Goal: Task Accomplishment & Management: Manage account settings

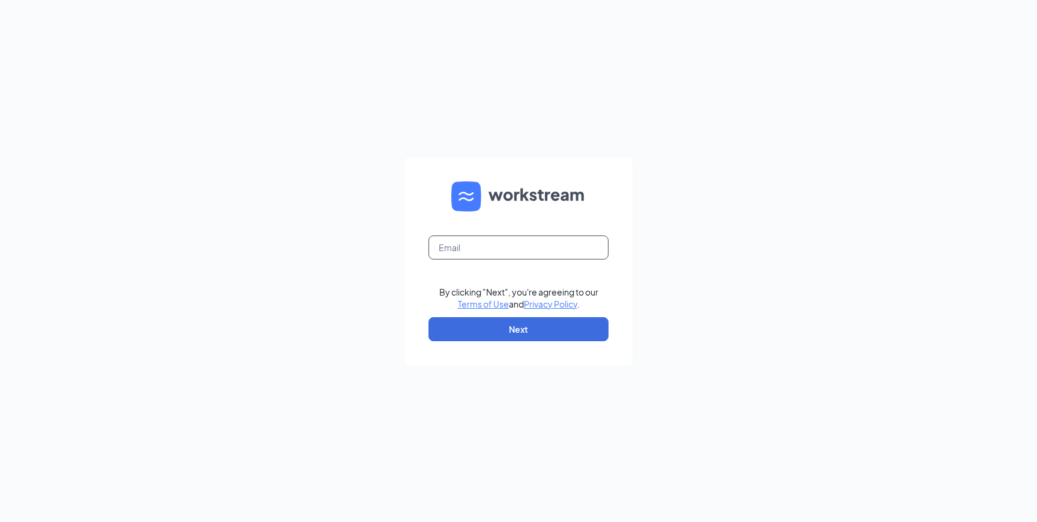
click at [463, 251] on input "text" at bounding box center [519, 247] width 180 height 24
paste input "professionalservices@workstream.is"
type input "professionalservices@workstream.is"
click at [503, 334] on button "Next" at bounding box center [519, 329] width 180 height 24
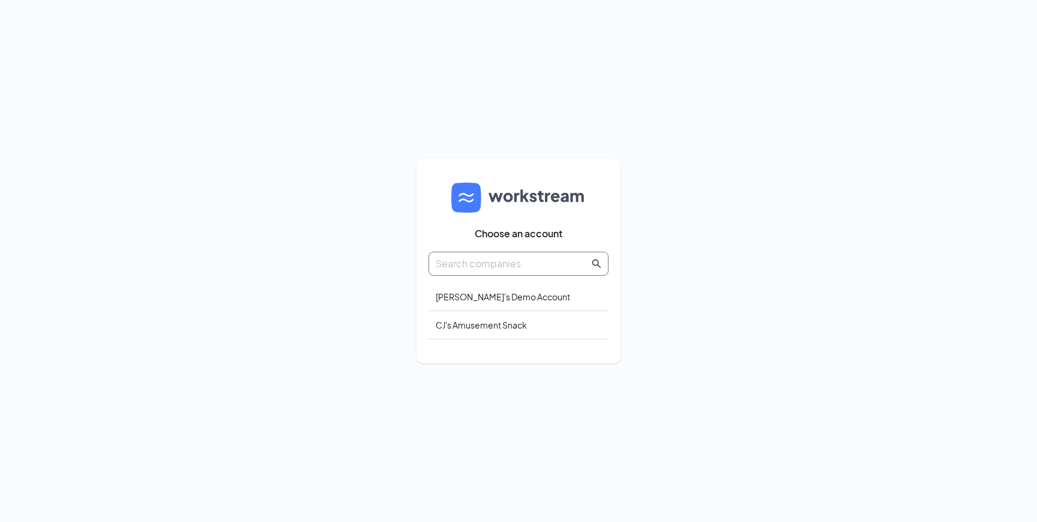
click at [475, 266] on input "text" at bounding box center [513, 263] width 154 height 15
click at [598, 268] on span at bounding box center [597, 263] width 10 height 15
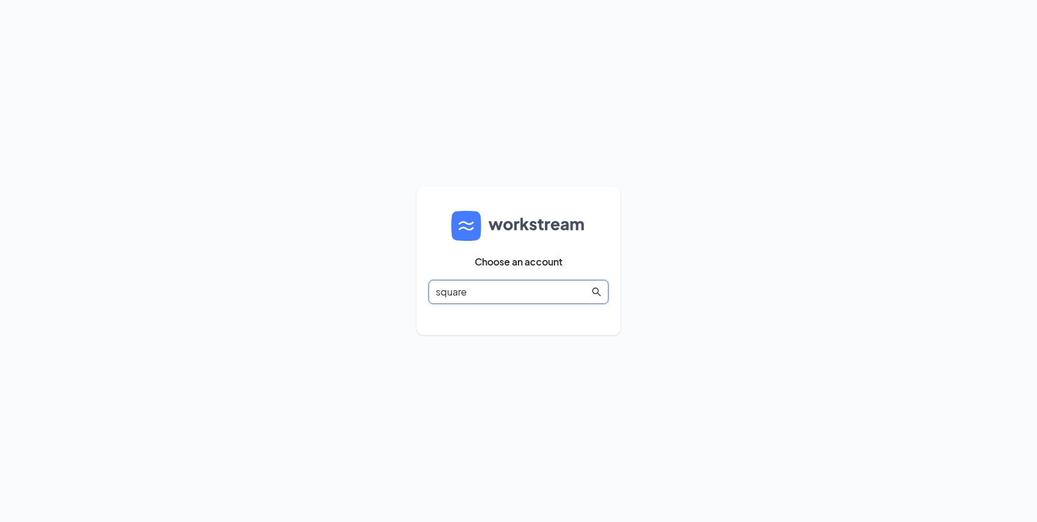
click at [599, 287] on icon "search" at bounding box center [597, 292] width 10 height 10
click at [597, 289] on icon "search" at bounding box center [597, 292] width 10 height 10
type input "s"
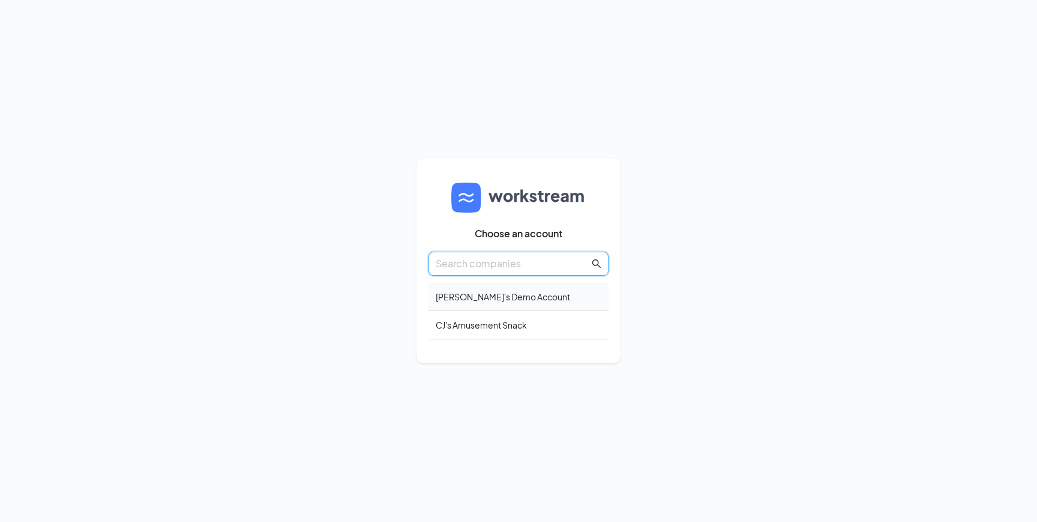
click at [511, 304] on div "Lia's Demo Account" at bounding box center [519, 297] width 180 height 28
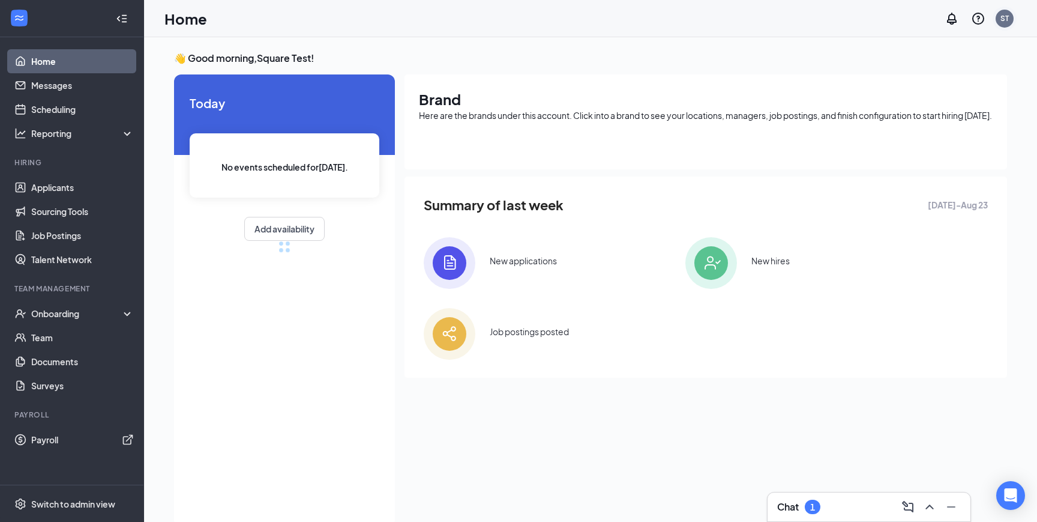
click at [1001, 17] on div "ST" at bounding box center [1005, 18] width 8 height 10
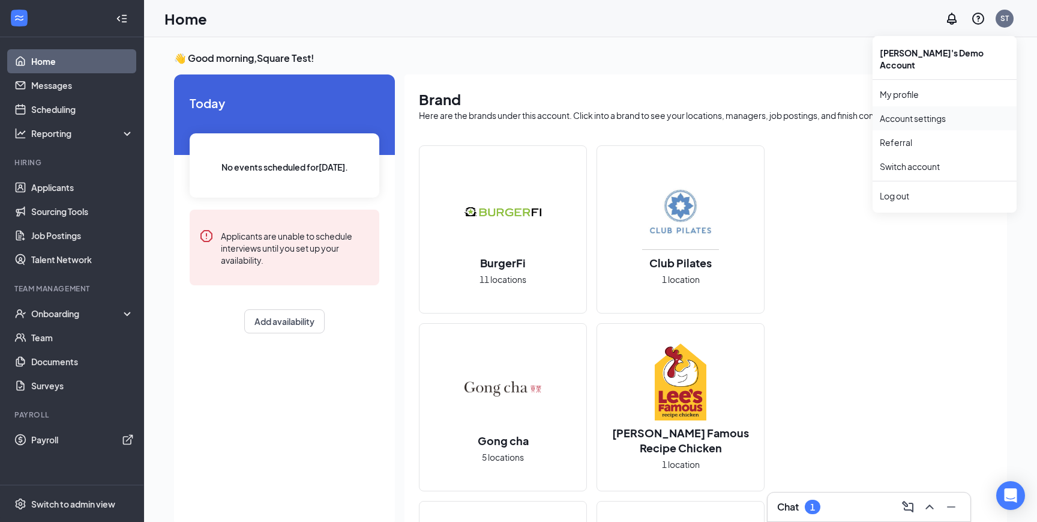
click at [935, 112] on link "Account settings" at bounding box center [945, 118] width 130 height 12
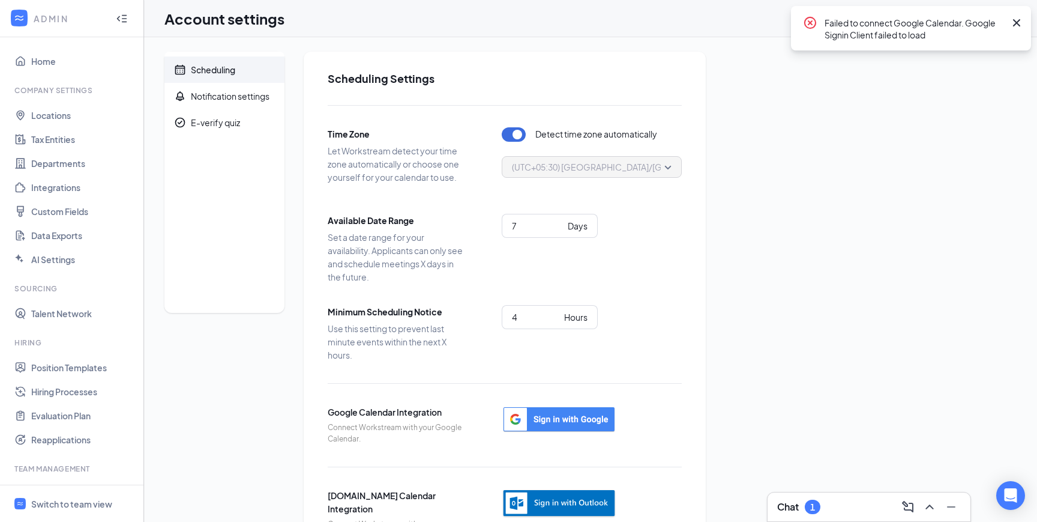
click at [805, 502] on div "Chat 1" at bounding box center [798, 506] width 43 height 14
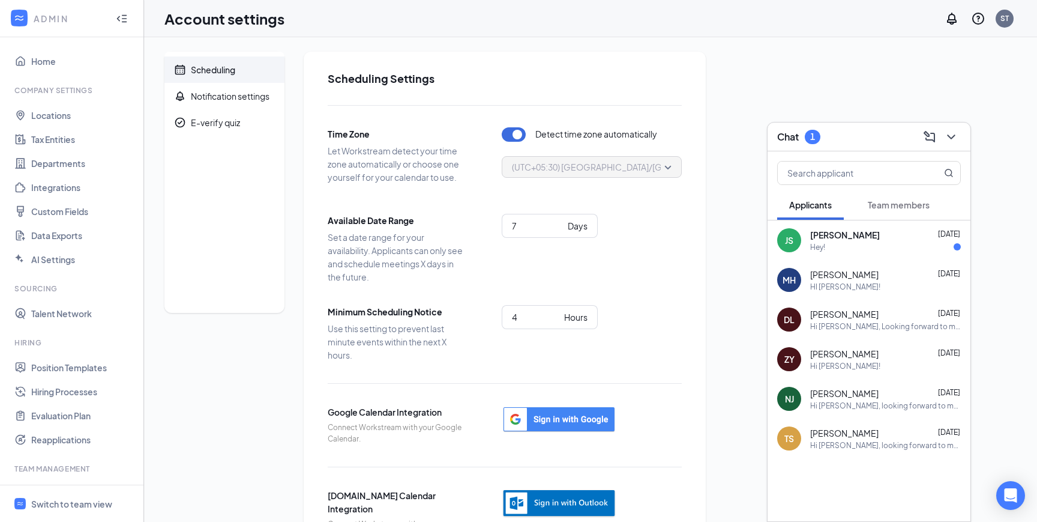
click at [828, 145] on div "Chat 1" at bounding box center [869, 136] width 184 height 19
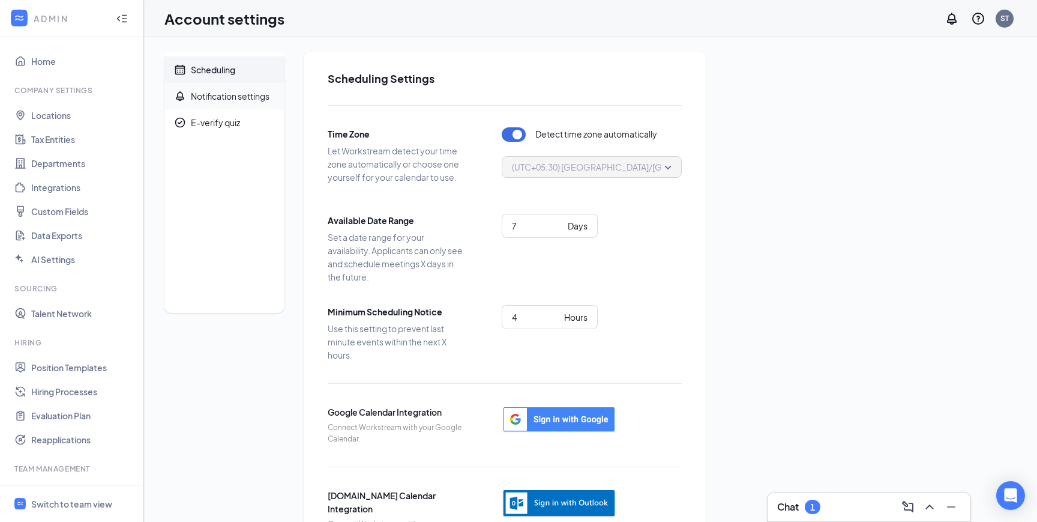
click at [236, 99] on div "Notification settings" at bounding box center [230, 96] width 79 height 12
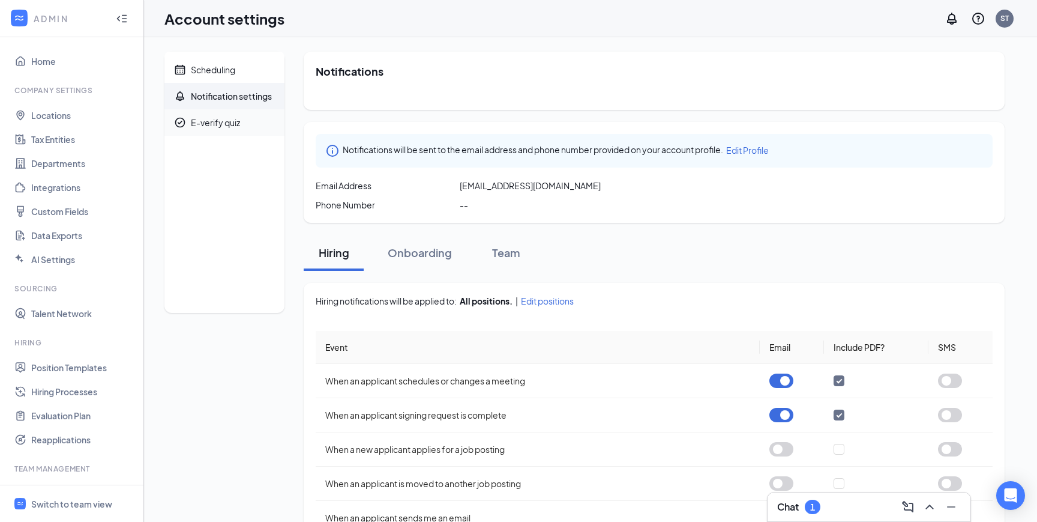
click at [232, 121] on div "E-verify quiz" at bounding box center [215, 122] width 49 height 12
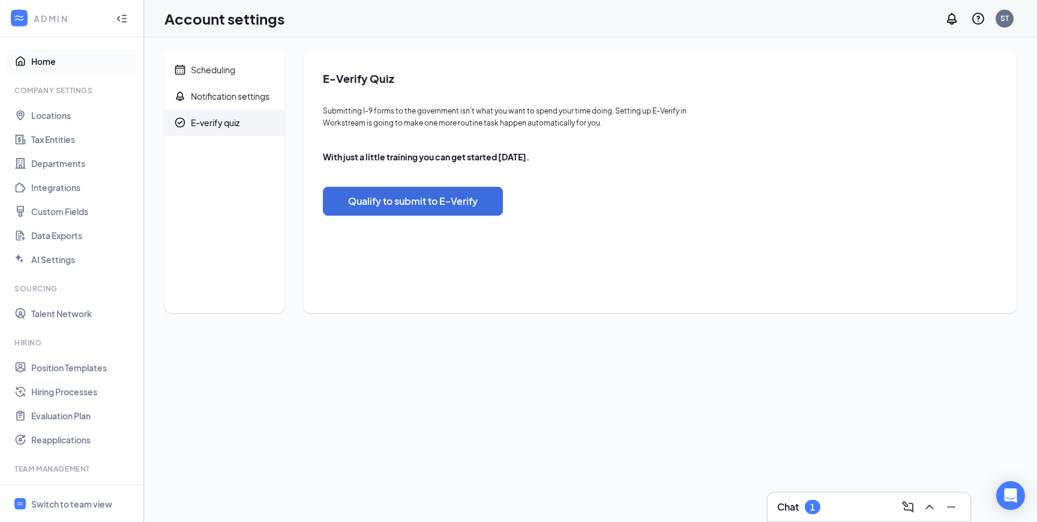
click at [52, 68] on link "Home" at bounding box center [82, 61] width 103 height 24
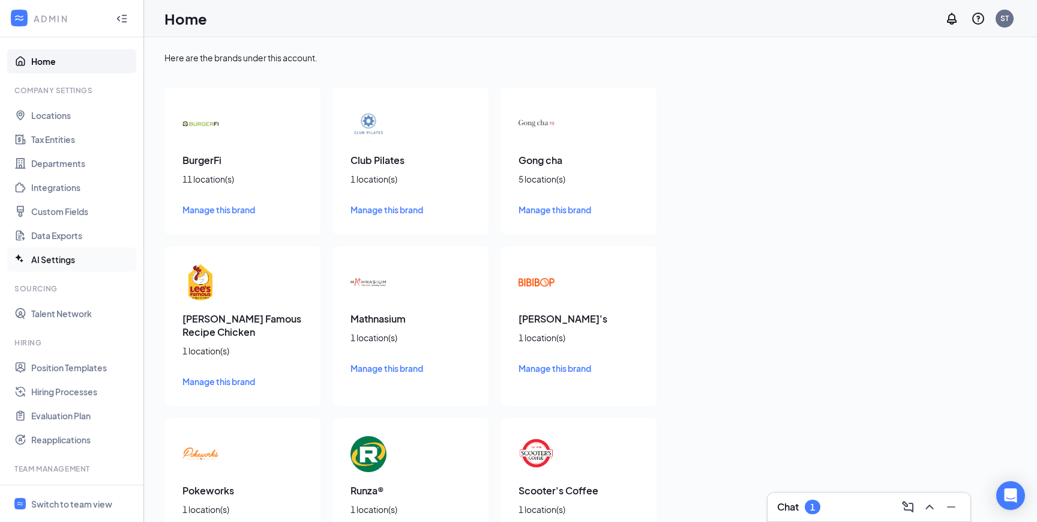
click at [68, 262] on link "AI Settings" at bounding box center [82, 259] width 103 height 24
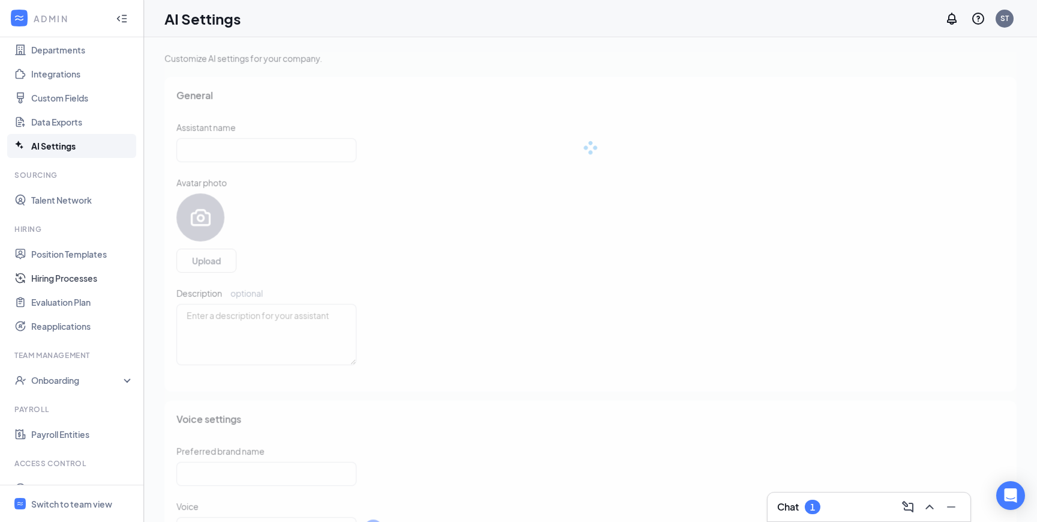
scroll to position [158, 0]
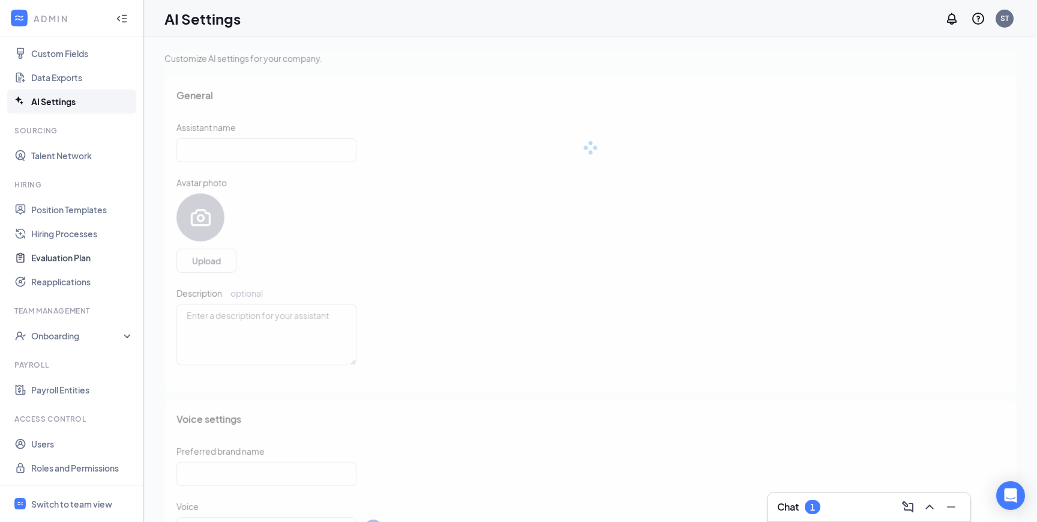
type input "AI Assistant"
type textarea "Hello! I'm an AI-powered assistant, and I'm here to help you find and apply for…"
type input "Lia's Demo Account"
checkbox input "true"
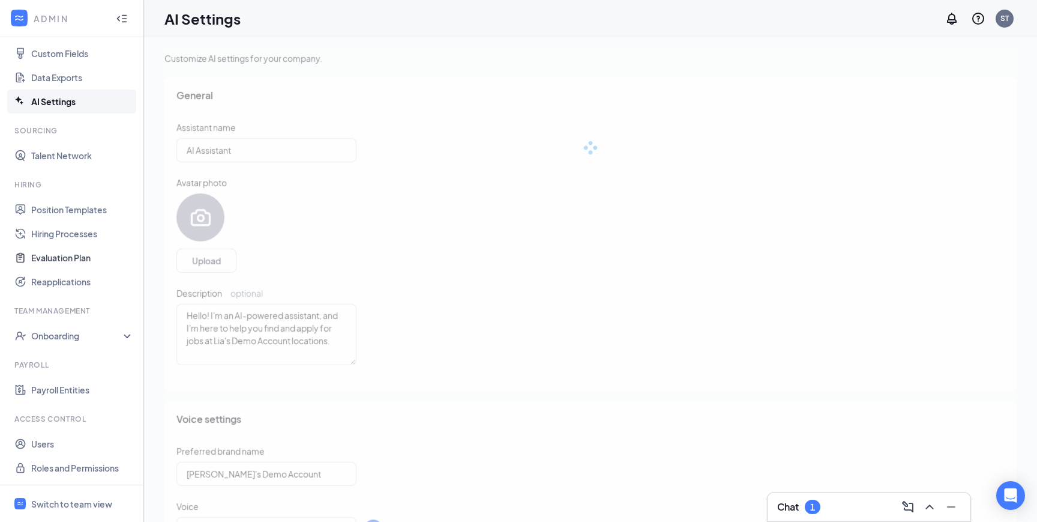
type input "Nova"
type input "English"
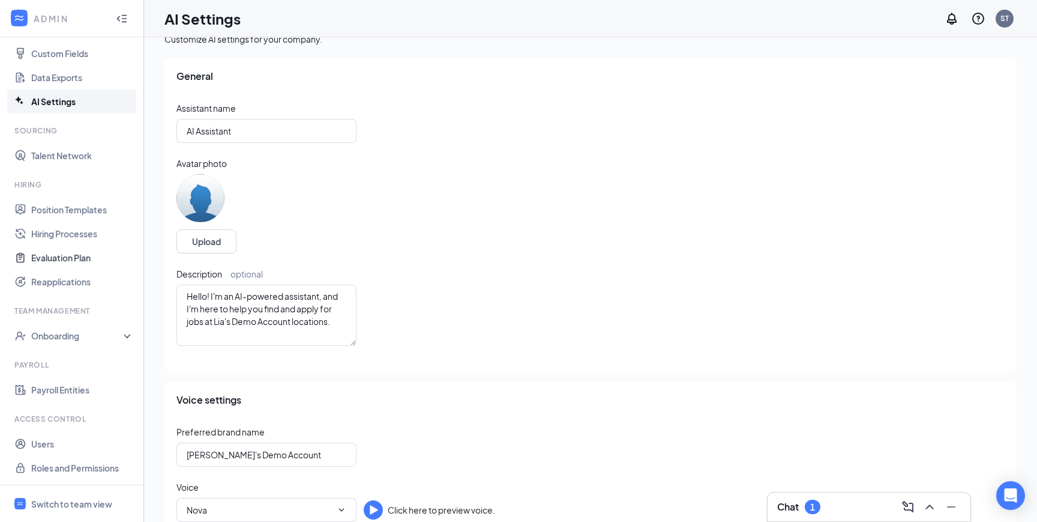
scroll to position [32, 0]
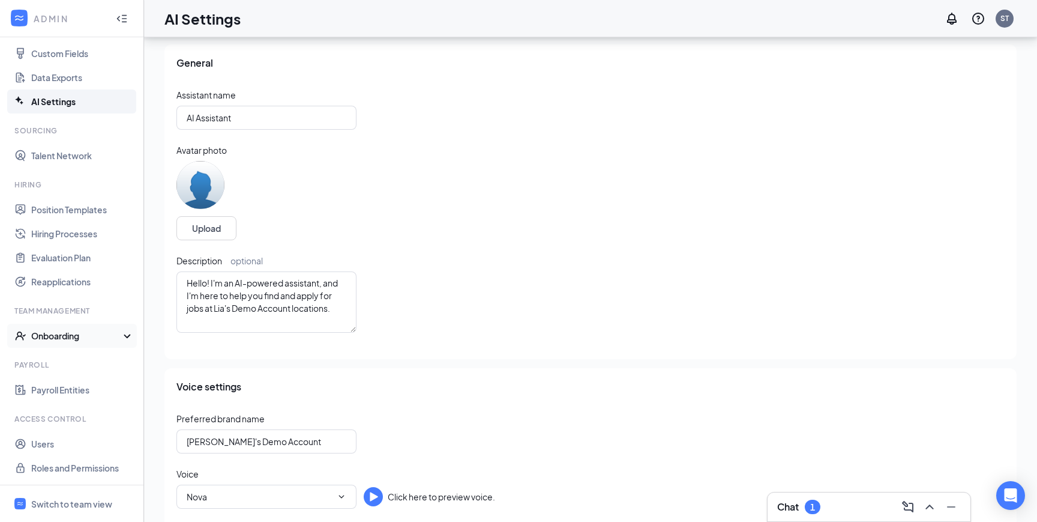
click at [70, 331] on div "Onboarding" at bounding box center [77, 336] width 92 height 12
click at [74, 360] on link "Onboarding Processes" at bounding box center [82, 360] width 103 height 24
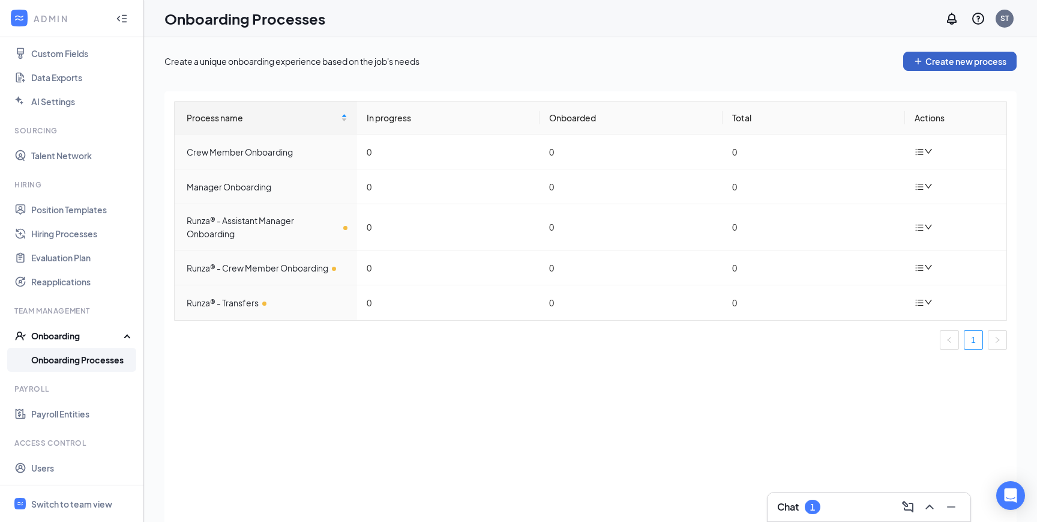
click at [948, 65] on button "Create new process" at bounding box center [959, 61] width 113 height 19
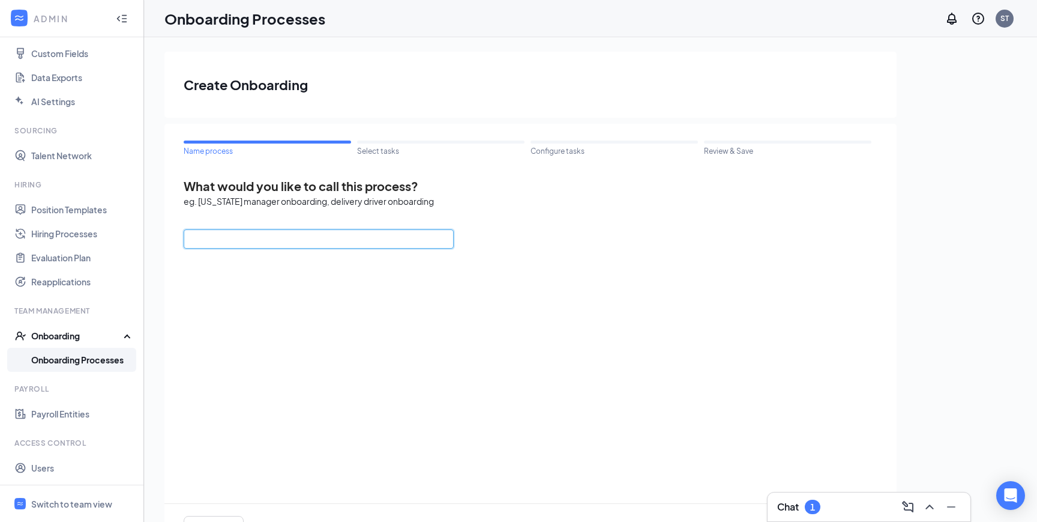
click at [310, 241] on input "text" at bounding box center [319, 238] width 270 height 19
click at [71, 152] on link "Talent Network" at bounding box center [82, 155] width 103 height 24
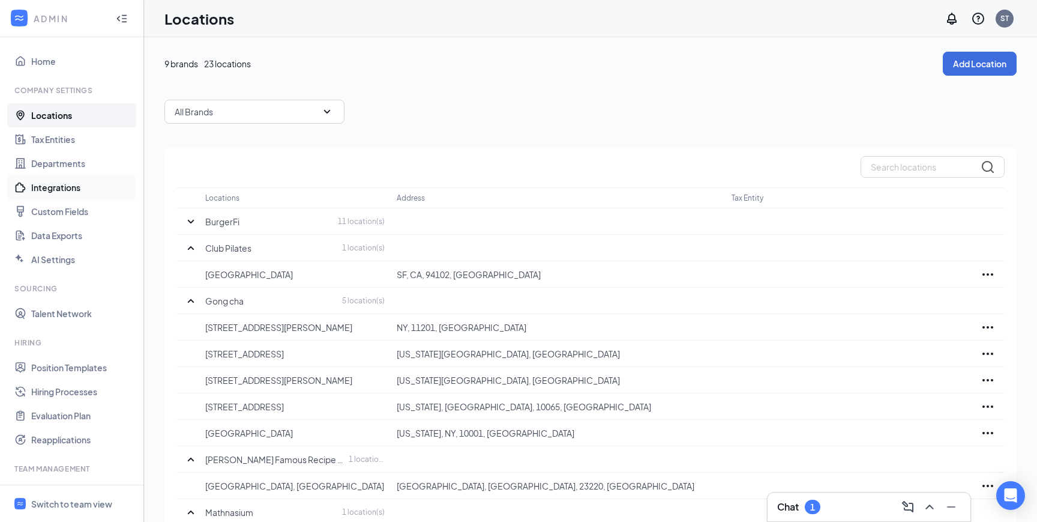
click at [73, 184] on link "Integrations" at bounding box center [82, 187] width 103 height 24
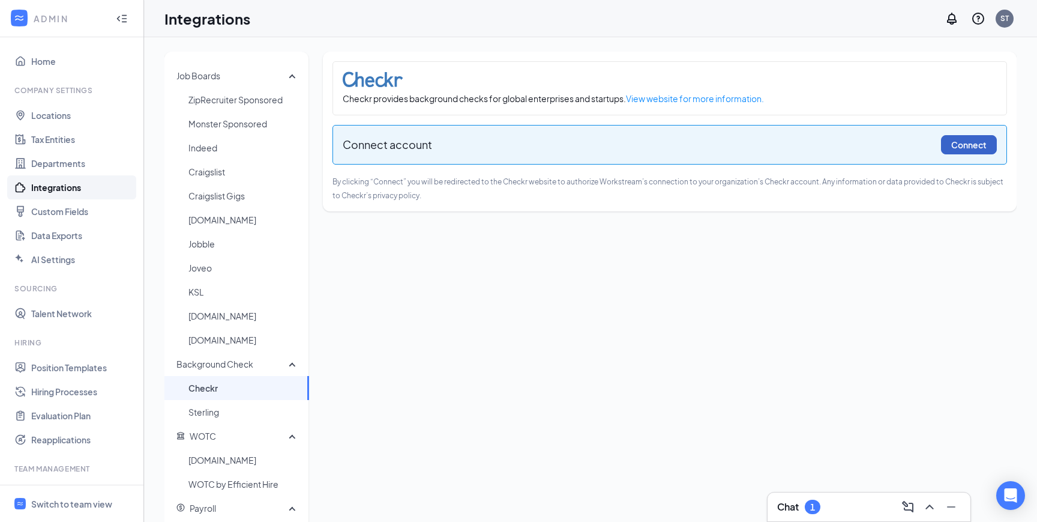
click at [971, 153] on button "Connect" at bounding box center [969, 144] width 56 height 19
click at [963, 142] on button "Connect" at bounding box center [969, 144] width 56 height 19
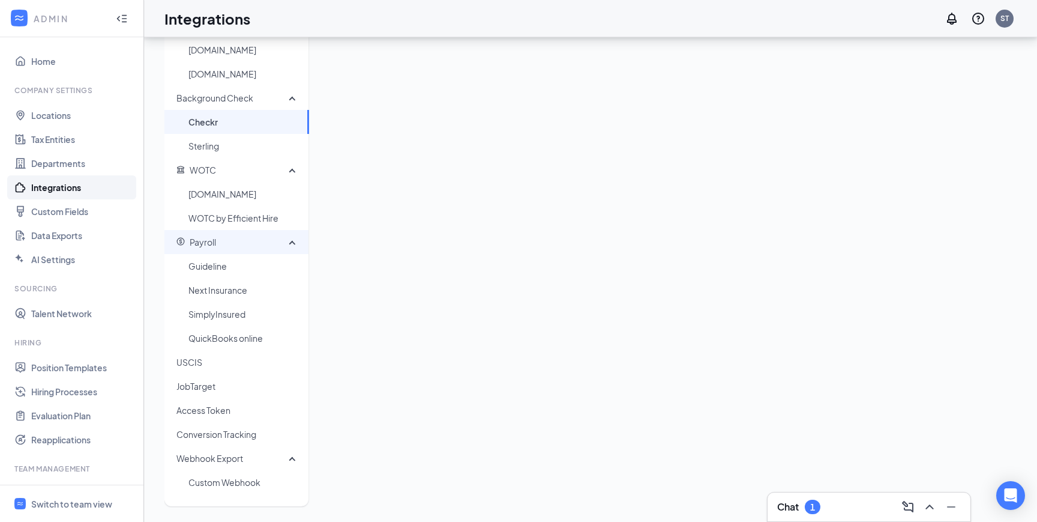
click at [278, 240] on span "Payroll" at bounding box center [232, 242] width 112 height 24
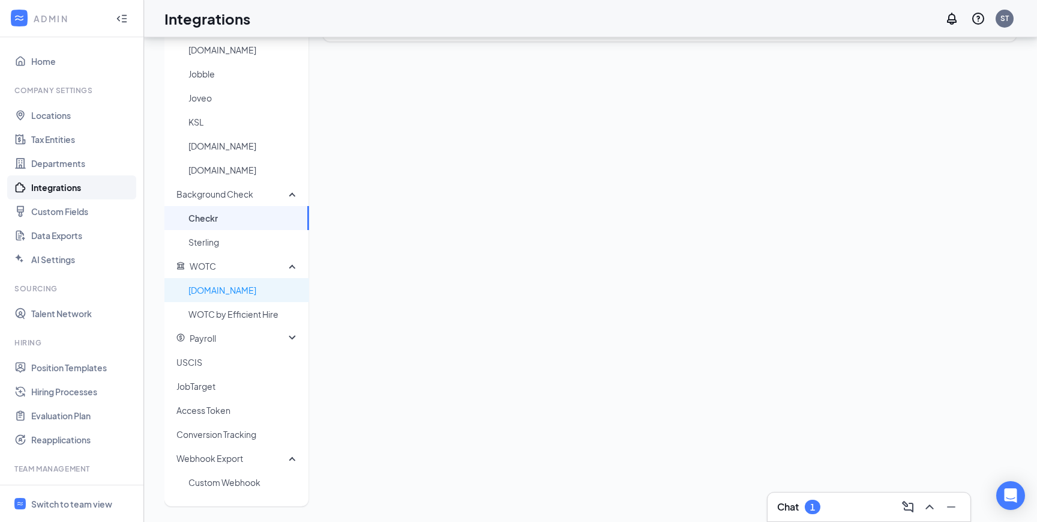
scroll to position [170, 0]
click at [289, 339] on div "Payroll" at bounding box center [236, 338] width 145 height 24
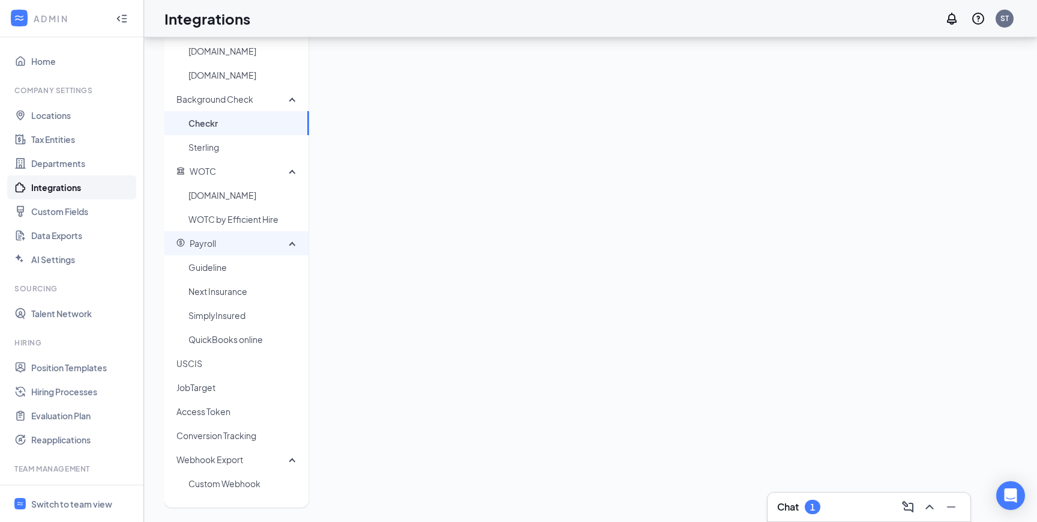
scroll to position [266, 0]
click at [241, 466] on span "Webhook Export" at bounding box center [232, 458] width 112 height 24
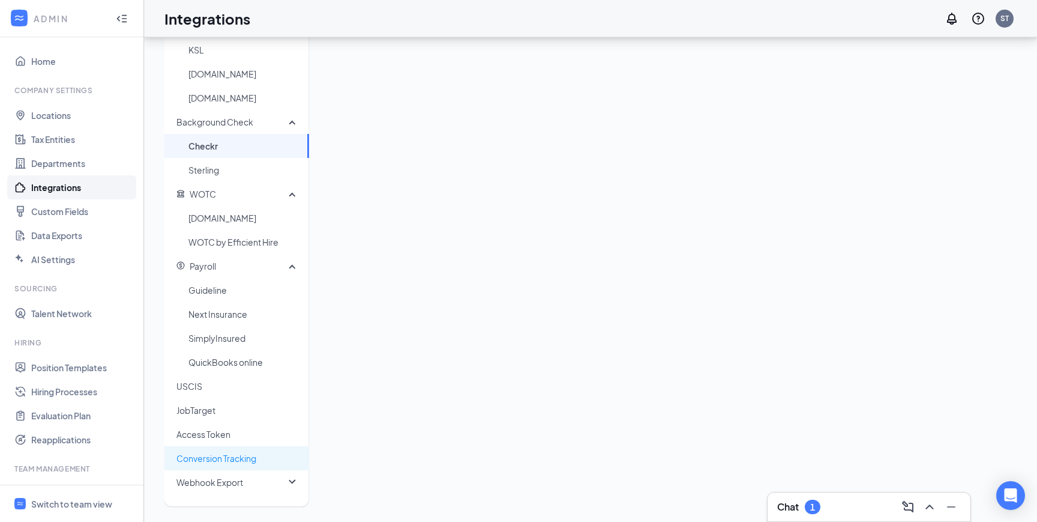
scroll to position [242, 0]
click at [241, 466] on span "Conversion Tracking" at bounding box center [237, 458] width 123 height 24
click at [241, 477] on span "Webhook Export" at bounding box center [209, 482] width 67 height 11
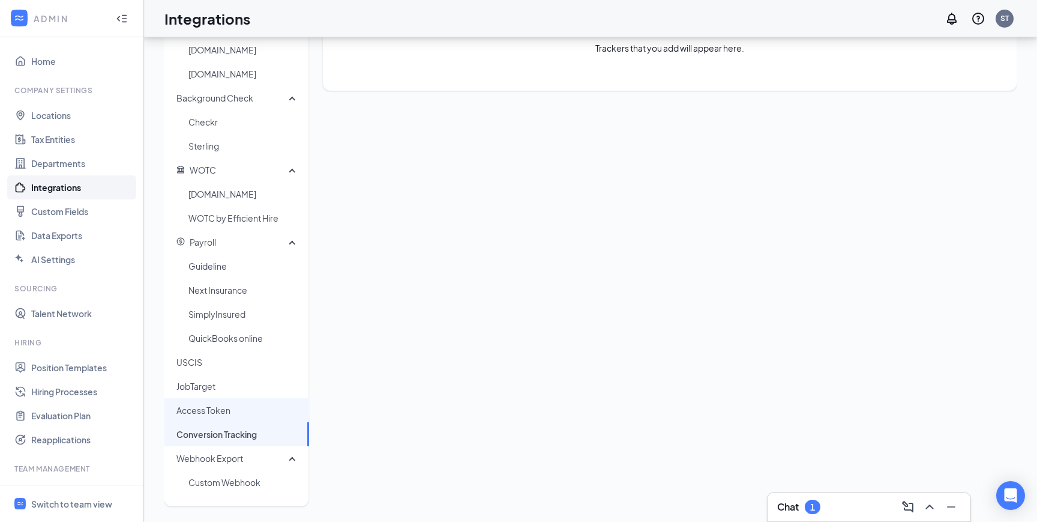
click at [234, 403] on span "Access Token" at bounding box center [237, 410] width 123 height 24
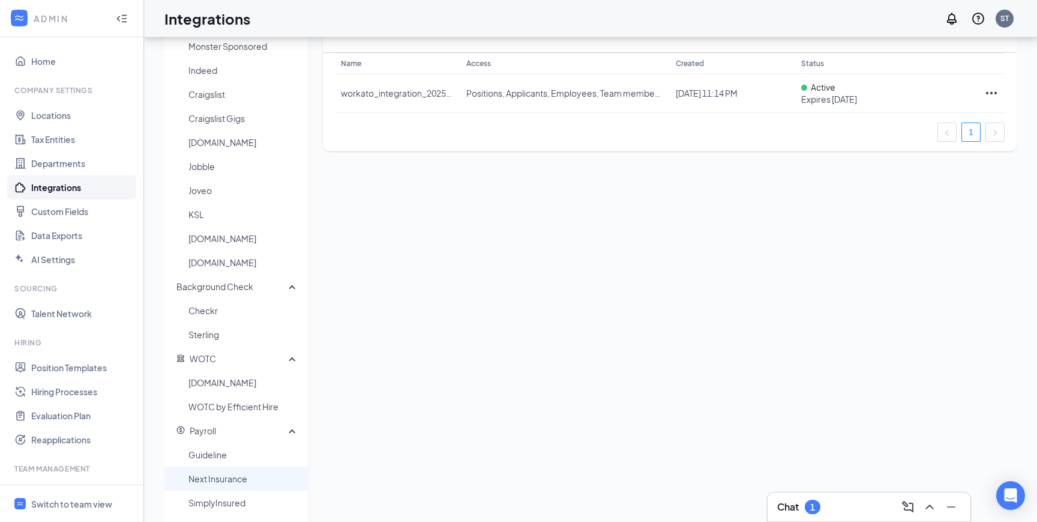
scroll to position [51, 0]
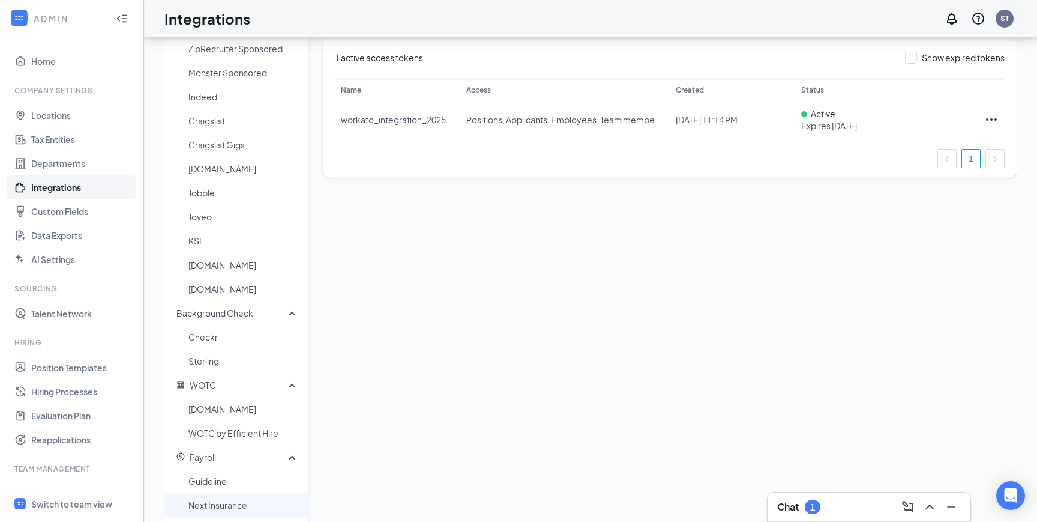
click at [253, 511] on span "Next Insurance" at bounding box center [243, 505] width 111 height 24
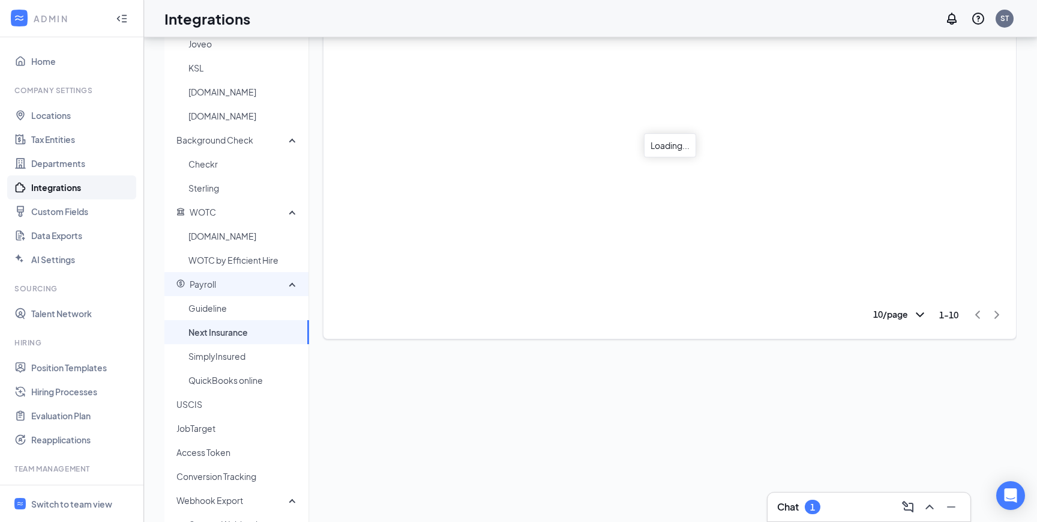
scroll to position [266, 0]
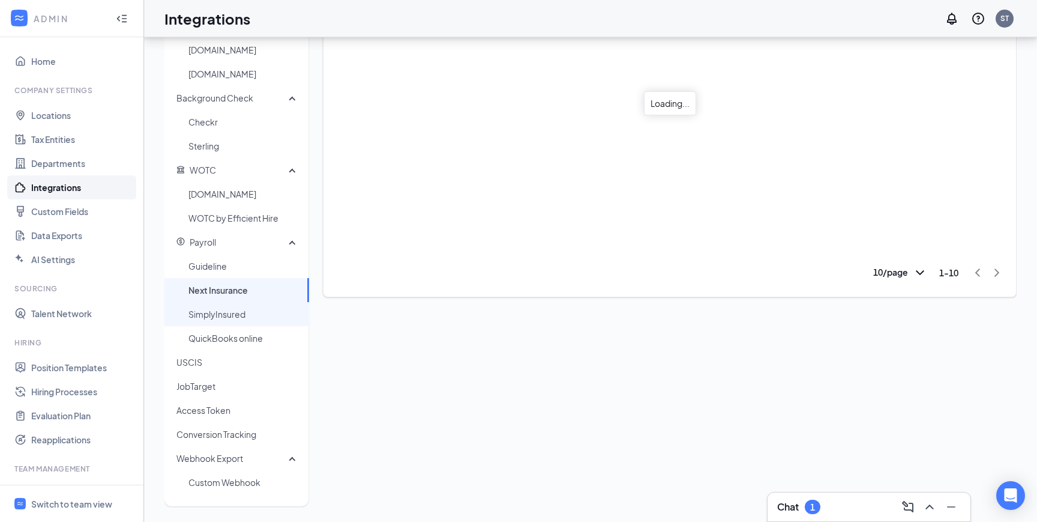
click at [248, 310] on span "SimplyInsured" at bounding box center [243, 314] width 111 height 24
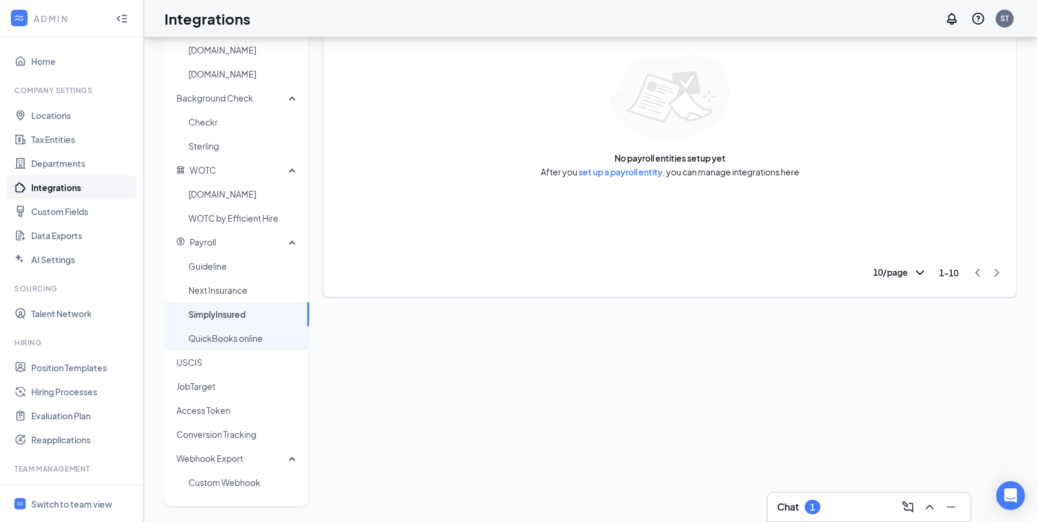
click at [248, 328] on span "QuickBooks online" at bounding box center [243, 338] width 111 height 24
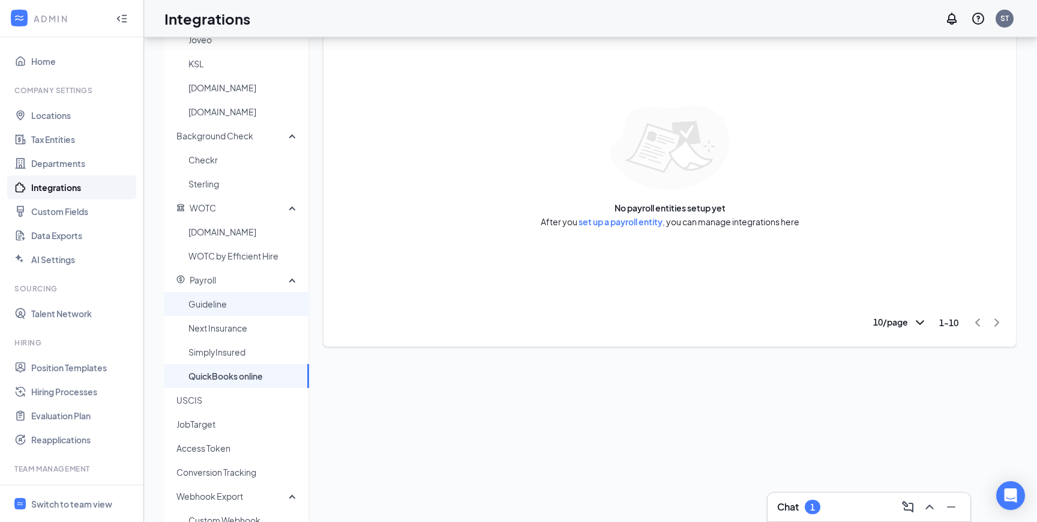
scroll to position [227, 0]
click at [245, 256] on span "WOTC by Efficient Hire" at bounding box center [243, 256] width 111 height 24
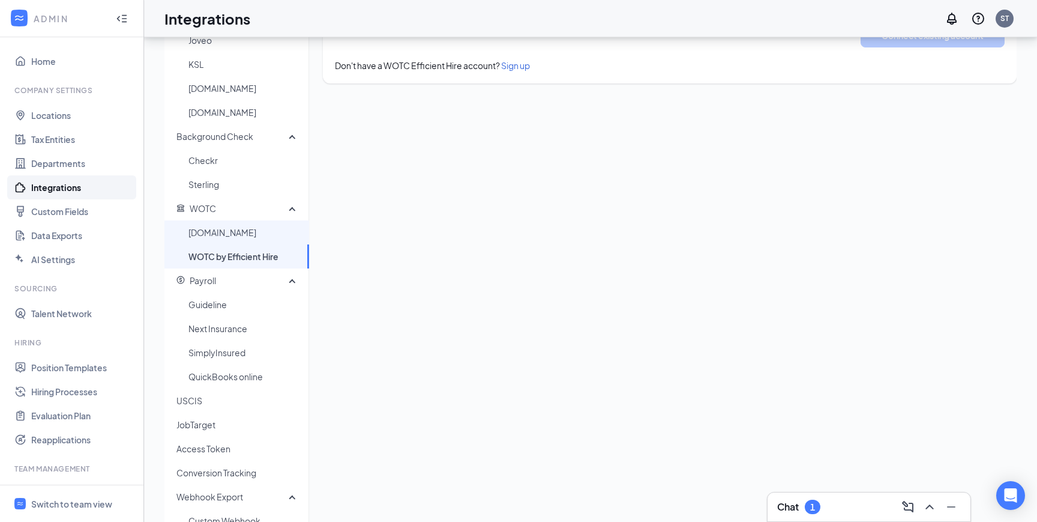
click at [244, 237] on span "WOTC.com" at bounding box center [243, 232] width 111 height 24
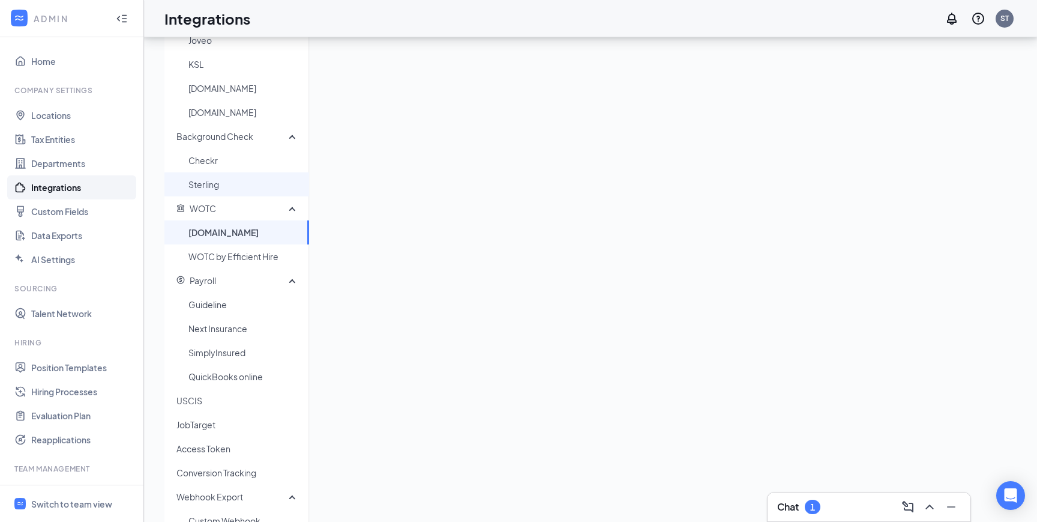
click at [244, 186] on span "Sterling" at bounding box center [243, 184] width 111 height 24
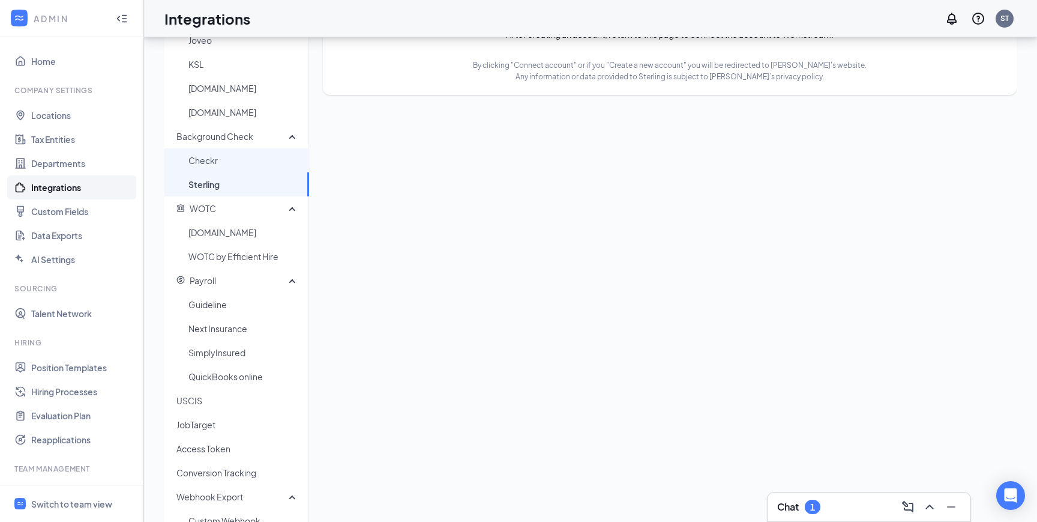
click at [244, 157] on span "Checkr" at bounding box center [243, 160] width 111 height 24
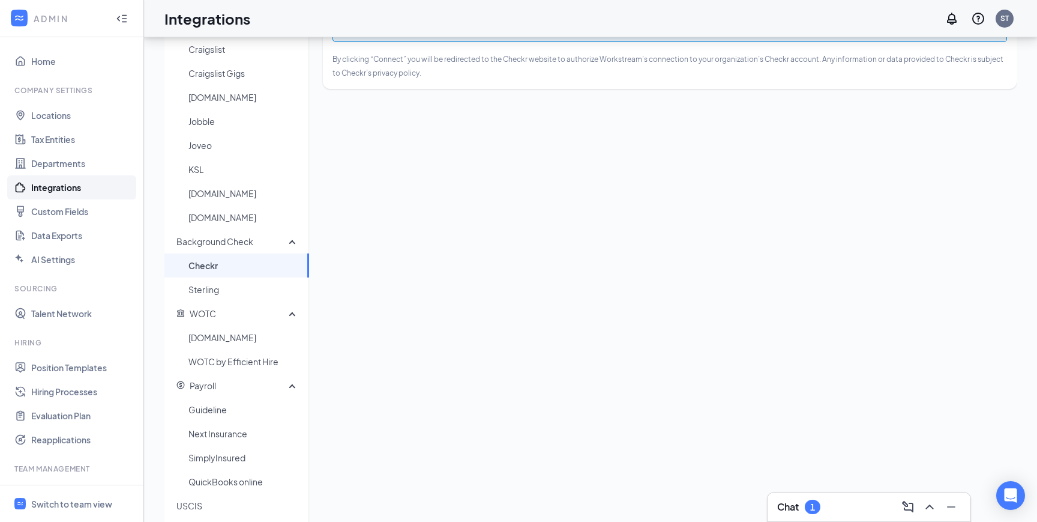
scroll to position [109, 0]
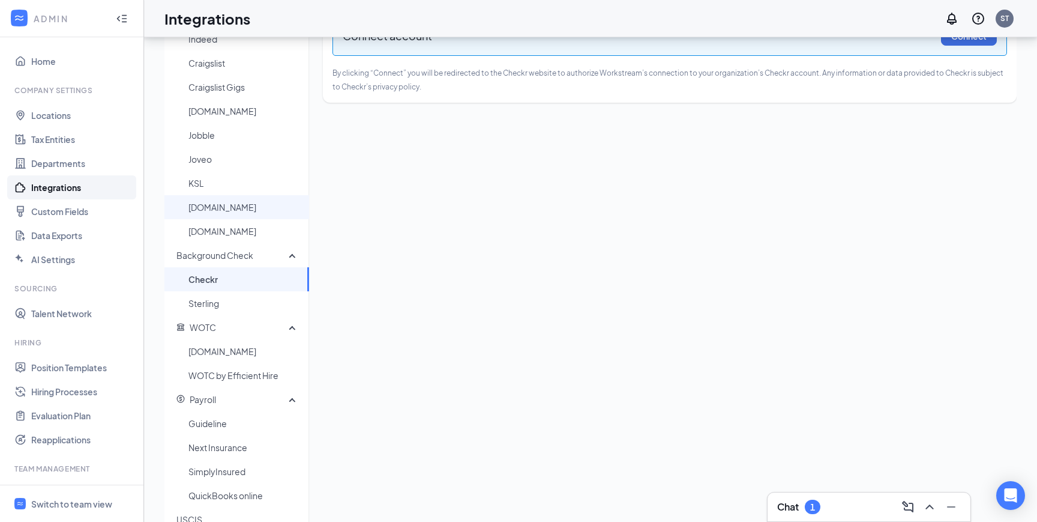
click at [245, 211] on span "Nexxt.com" at bounding box center [243, 207] width 111 height 24
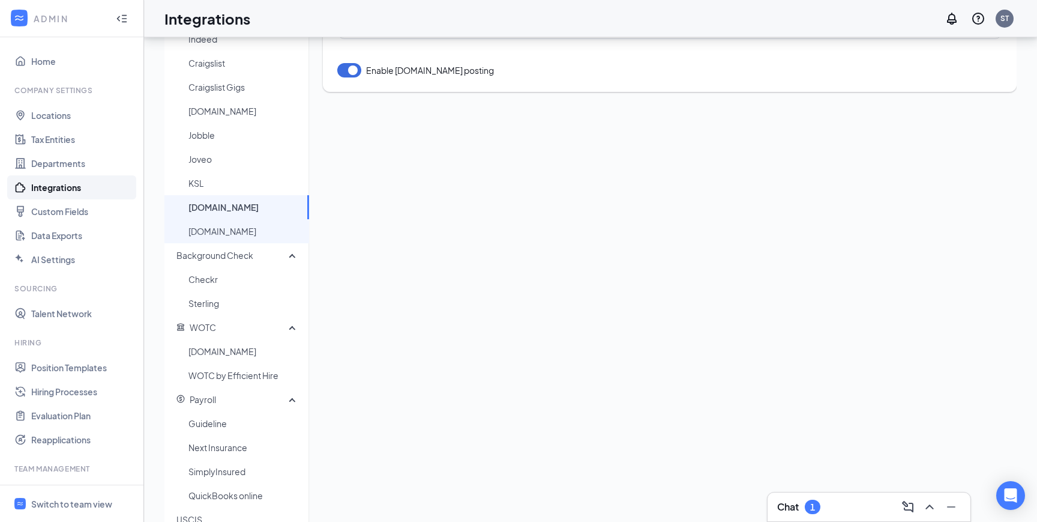
click at [244, 222] on span "RetailGigs.com" at bounding box center [243, 231] width 111 height 24
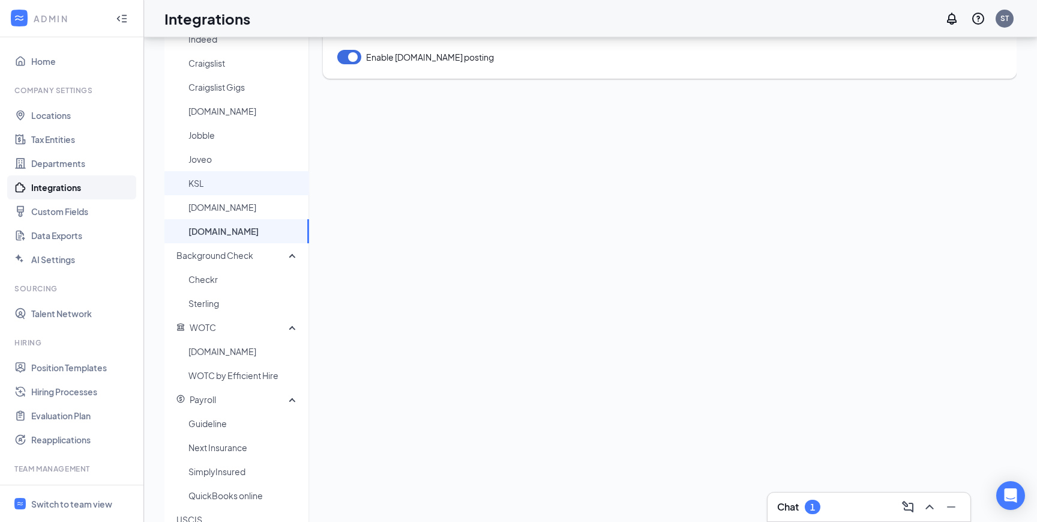
click at [236, 193] on span "KSL" at bounding box center [243, 183] width 111 height 24
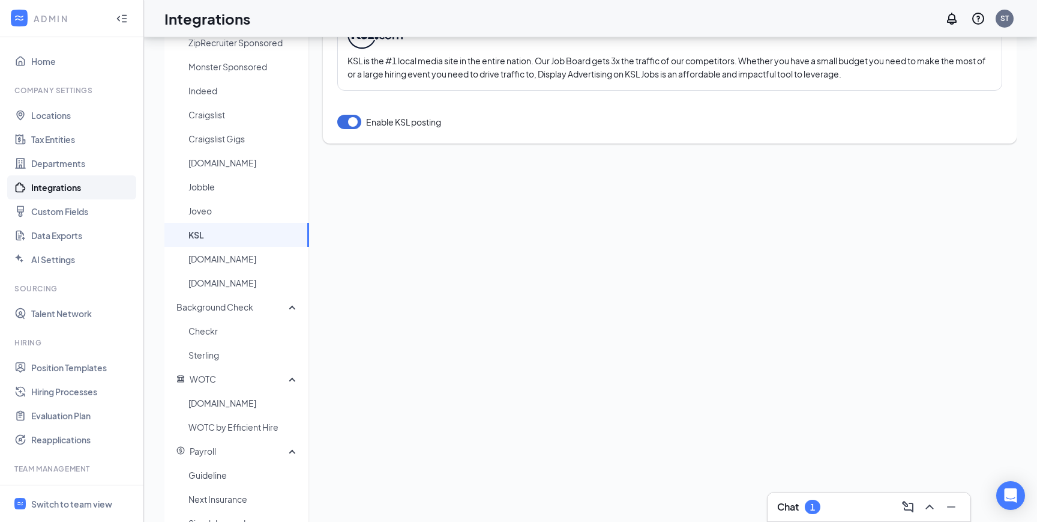
scroll to position [50, 0]
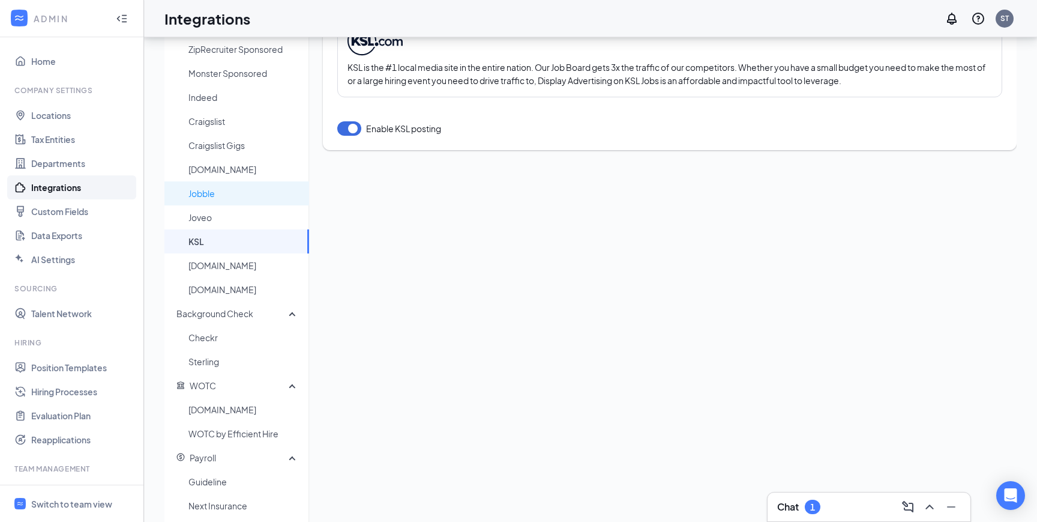
click at [236, 193] on span "Jobble" at bounding box center [243, 193] width 111 height 24
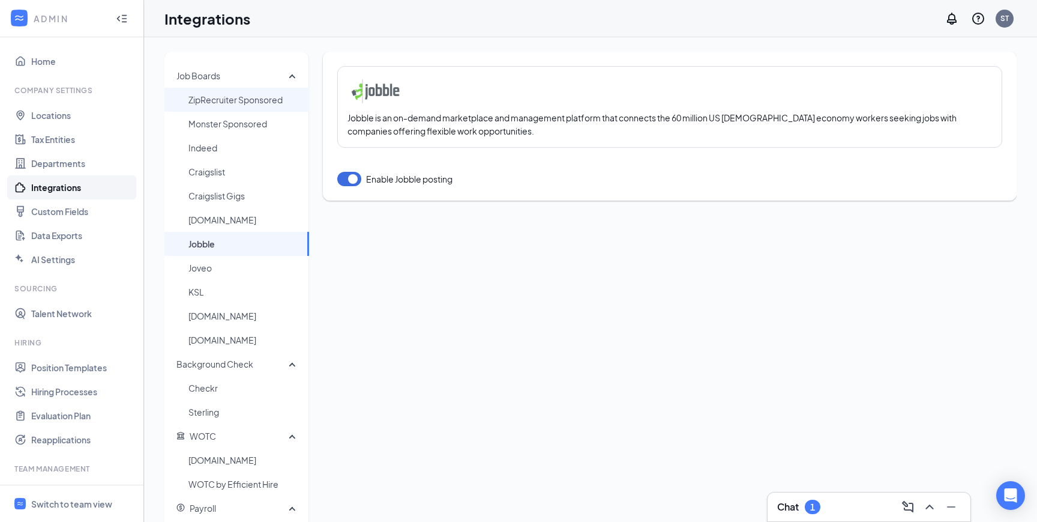
click at [230, 103] on span "ZipRecruiter Sponsored" at bounding box center [243, 100] width 111 height 24
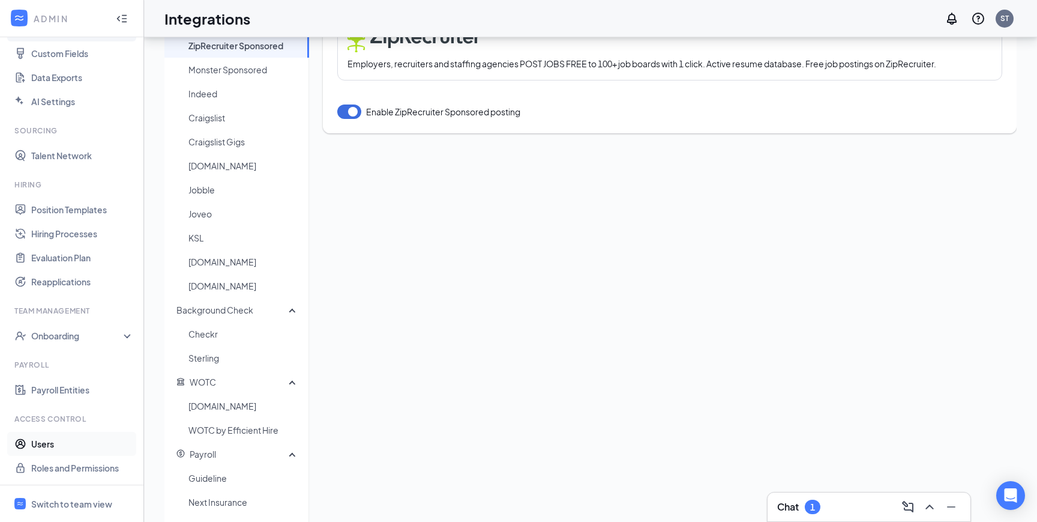
scroll to position [62, 0]
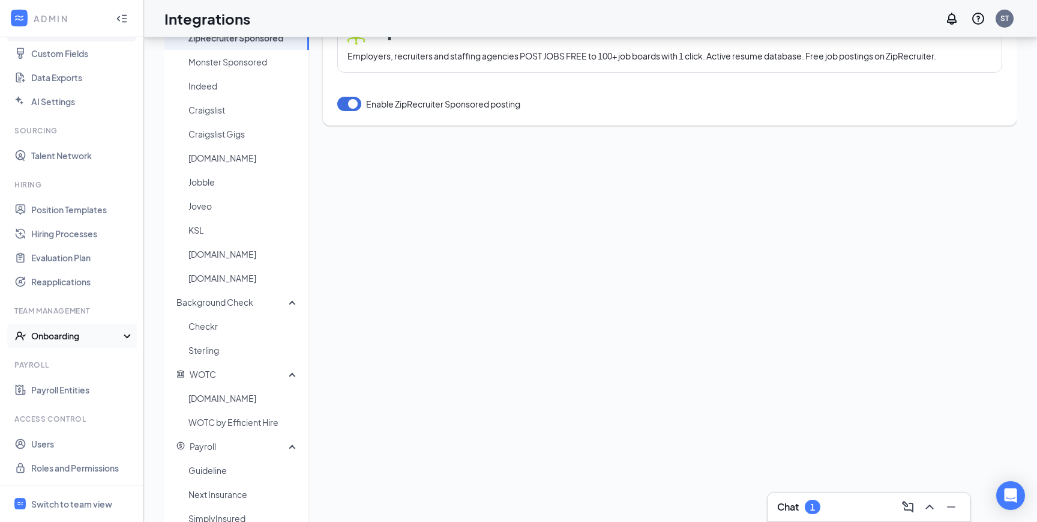
click at [97, 343] on div "Onboarding" at bounding box center [72, 336] width 144 height 24
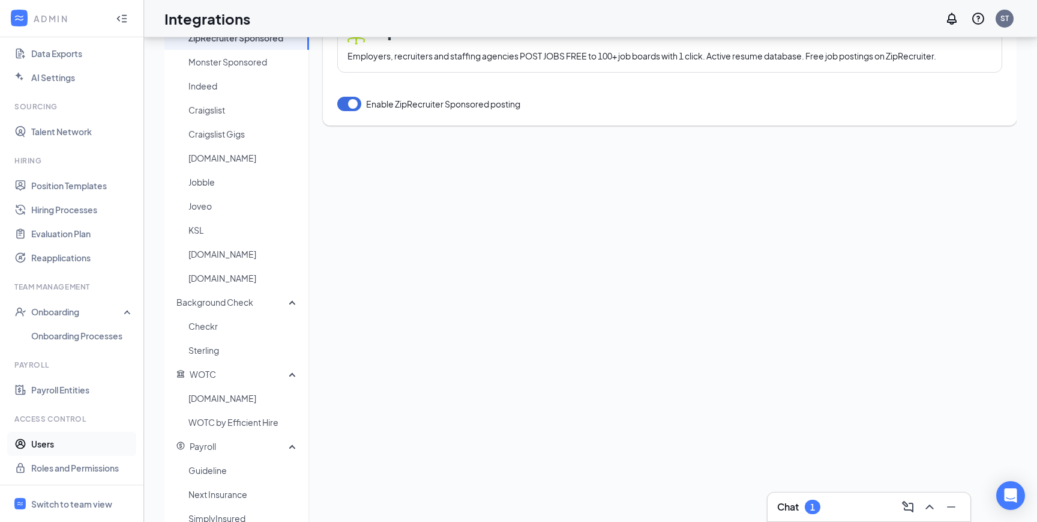
click at [41, 441] on link "Users" at bounding box center [82, 444] width 103 height 24
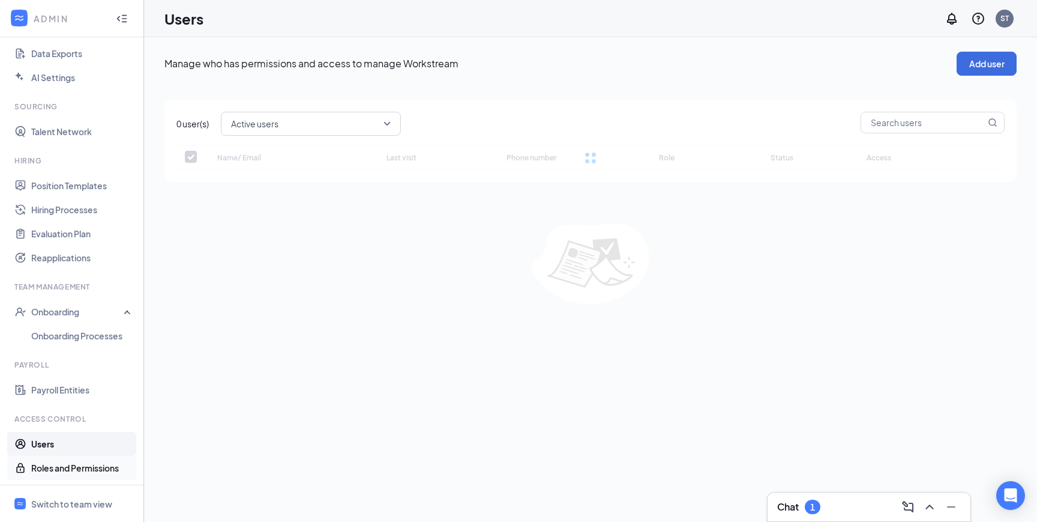
checkbox input "false"
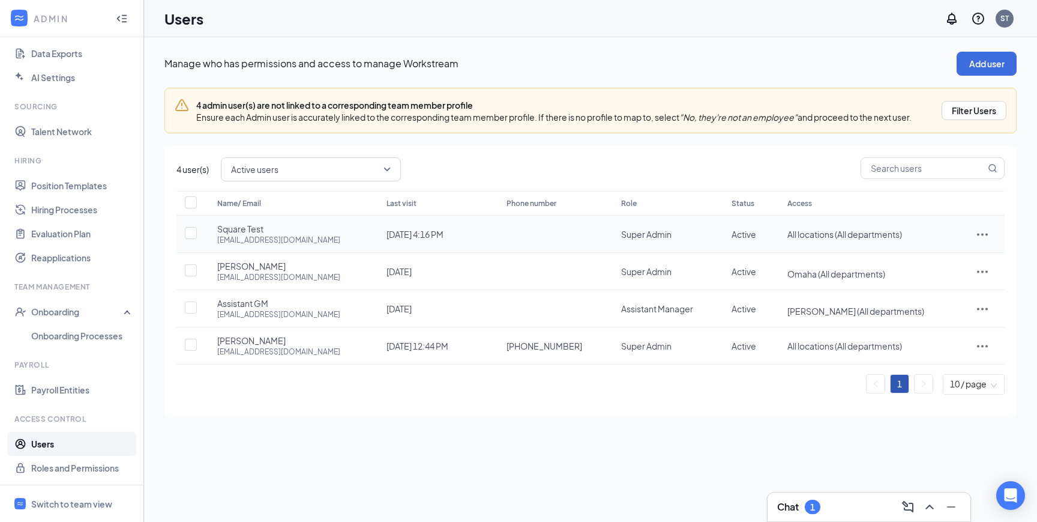
click at [289, 230] on div "Square Test professionalservices@workstream.is" at bounding box center [289, 234] width 145 height 22
click at [196, 230] on input "checkbox" at bounding box center [191, 233] width 12 height 12
click at [981, 232] on icon "ActionsIcon" at bounding box center [982, 234] width 14 height 14
click at [620, 418] on div "Manage who has permissions and access to manage Workstream Add user 4 admin use…" at bounding box center [590, 233] width 893 height 393
click at [190, 231] on input "checkbox" at bounding box center [191, 233] width 12 height 12
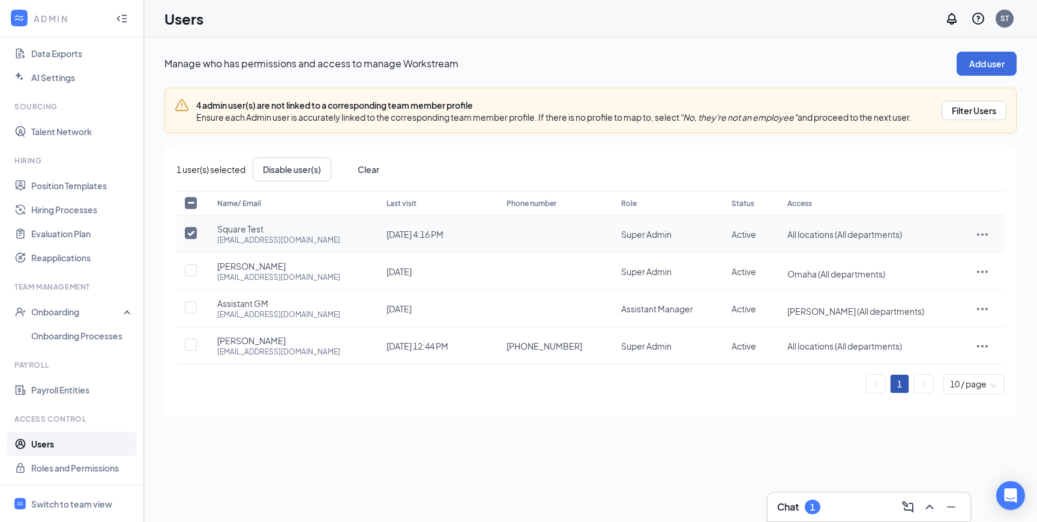
checkbox input "false"
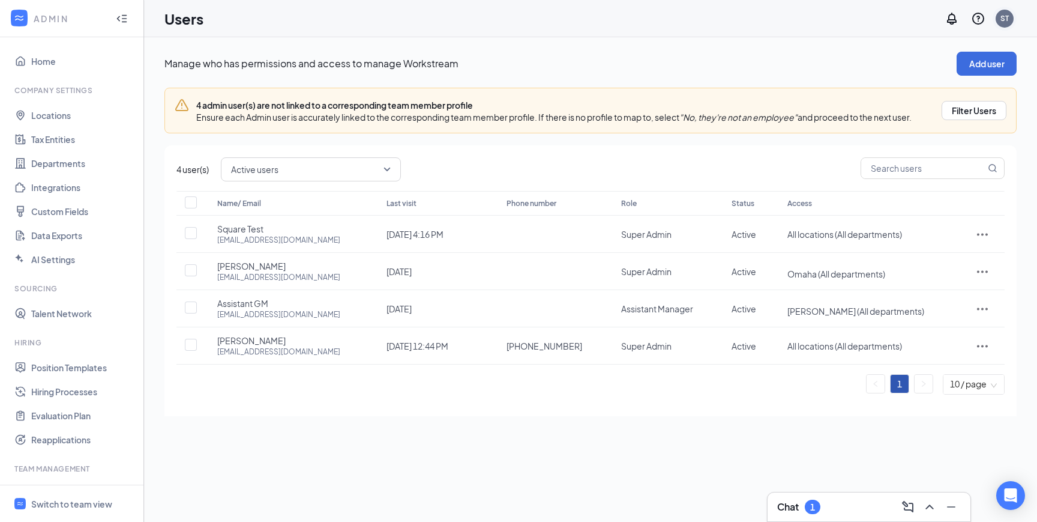
click at [1001, 26] on div "ST" at bounding box center [1005, 19] width 24 height 24
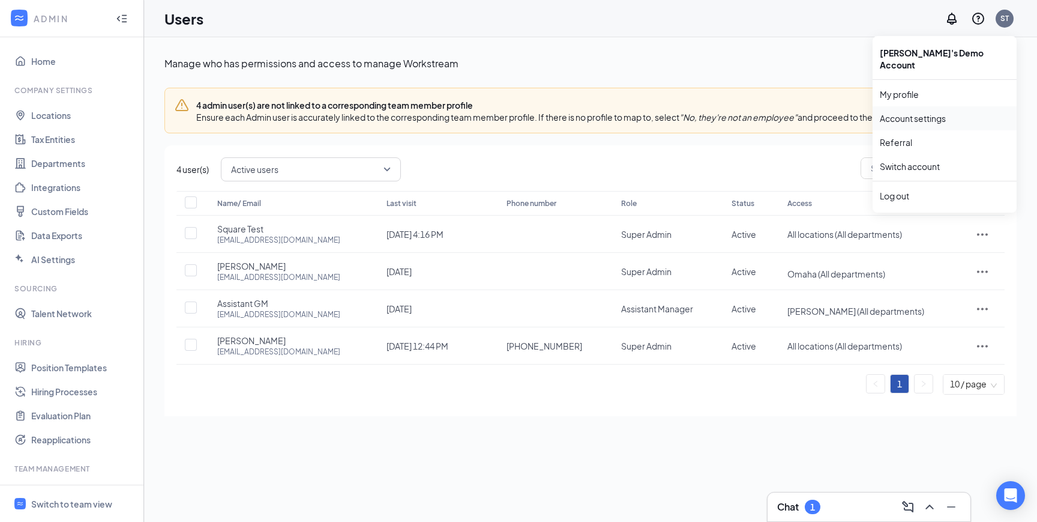
click at [917, 112] on link "Account settings" at bounding box center [945, 118] width 130 height 12
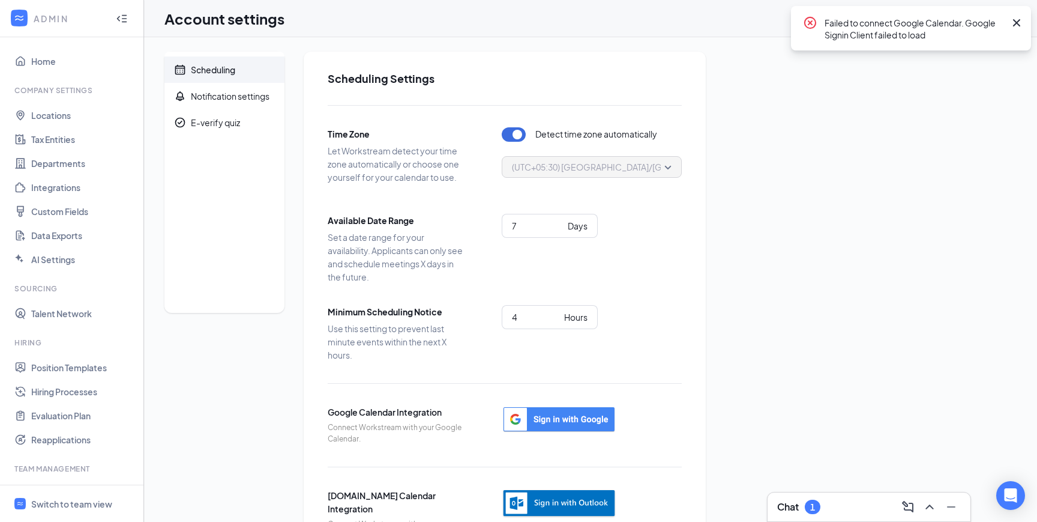
click at [1014, 21] on icon "Cross" at bounding box center [1016, 22] width 7 height 7
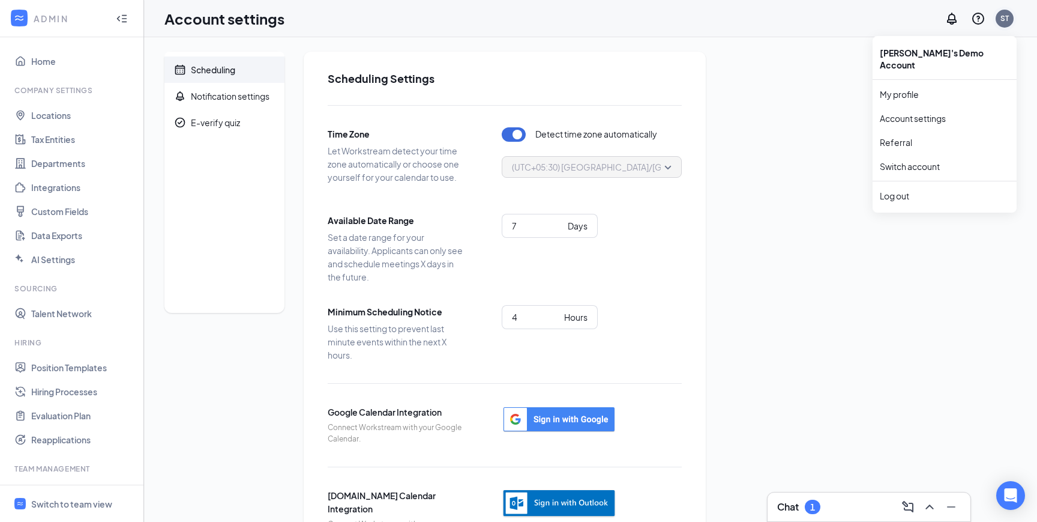
click at [998, 21] on div "ST" at bounding box center [1005, 19] width 18 height 18
click at [914, 88] on link "My profile" at bounding box center [945, 94] width 130 height 12
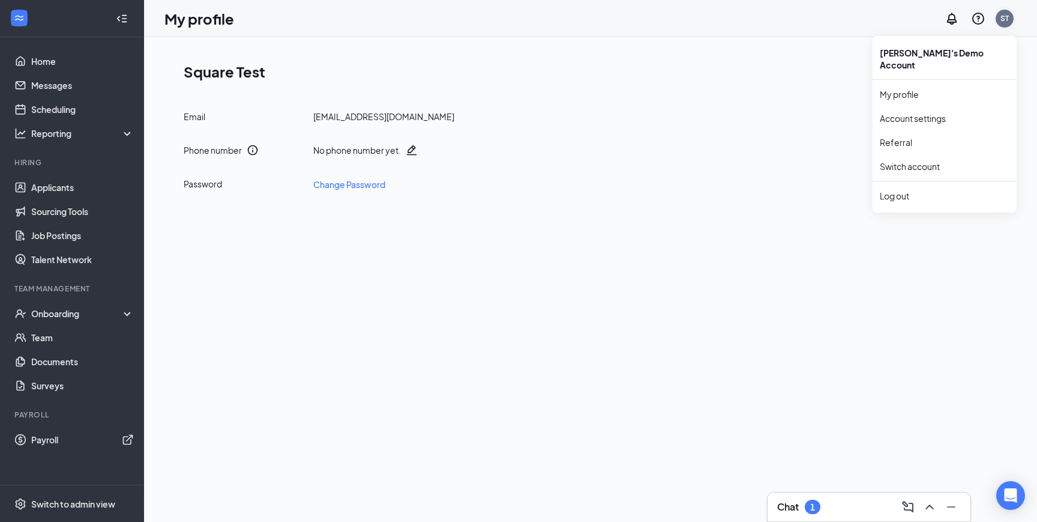
click at [1007, 17] on div "ST" at bounding box center [1005, 18] width 8 height 10
click at [936, 161] on link "Switch account" at bounding box center [910, 166] width 60 height 11
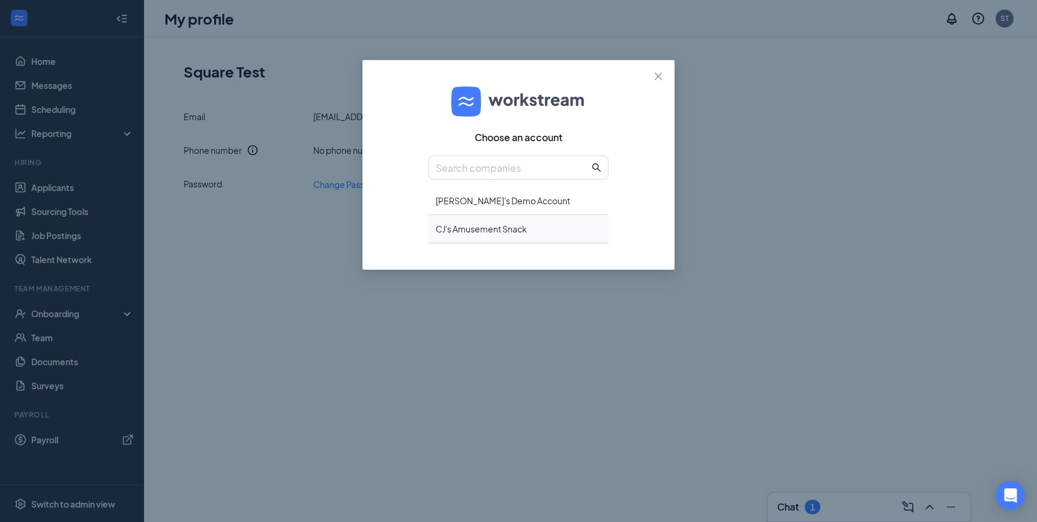
click at [520, 232] on div "CJ's Amusement Snack" at bounding box center [519, 229] width 180 height 28
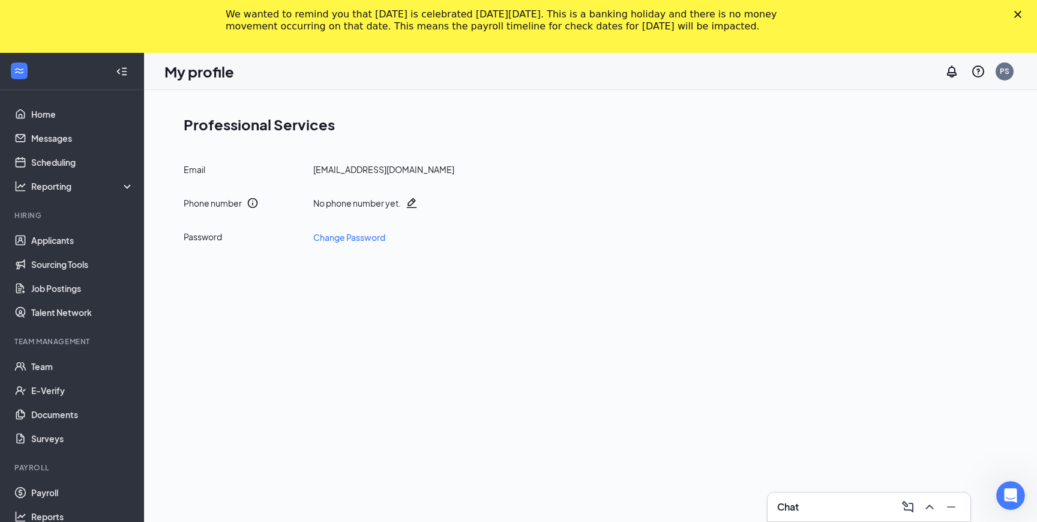
click at [1022, 5] on div "We wanted to remind you that [DATE] is celebrated [DATE][DATE]. This is a banki…" at bounding box center [518, 20] width 1037 height 31
click at [1020, 16] on polygon "Close" at bounding box center [1017, 14] width 7 height 7
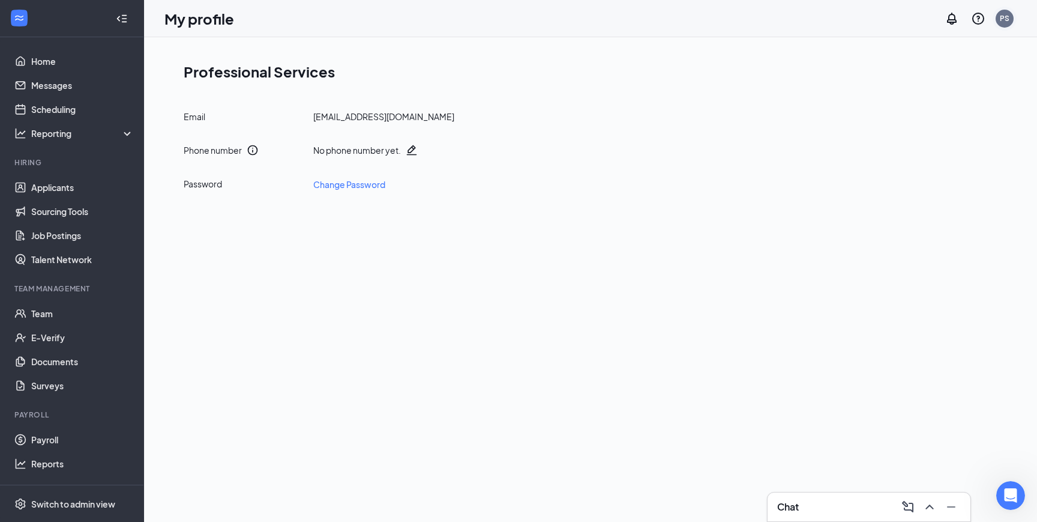
click at [1004, 23] on div "PS" at bounding box center [1005, 19] width 18 height 18
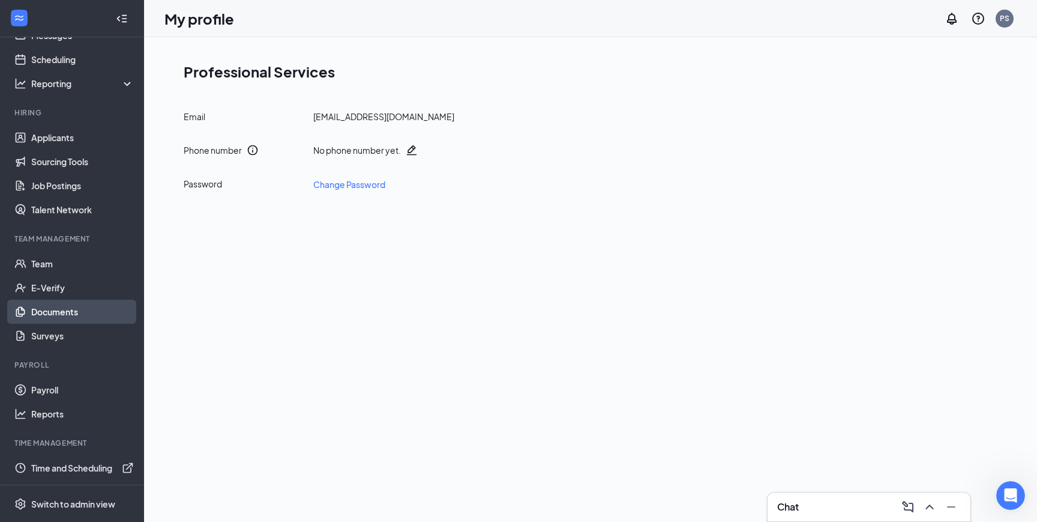
click at [80, 312] on link "Documents" at bounding box center [82, 312] width 103 height 24
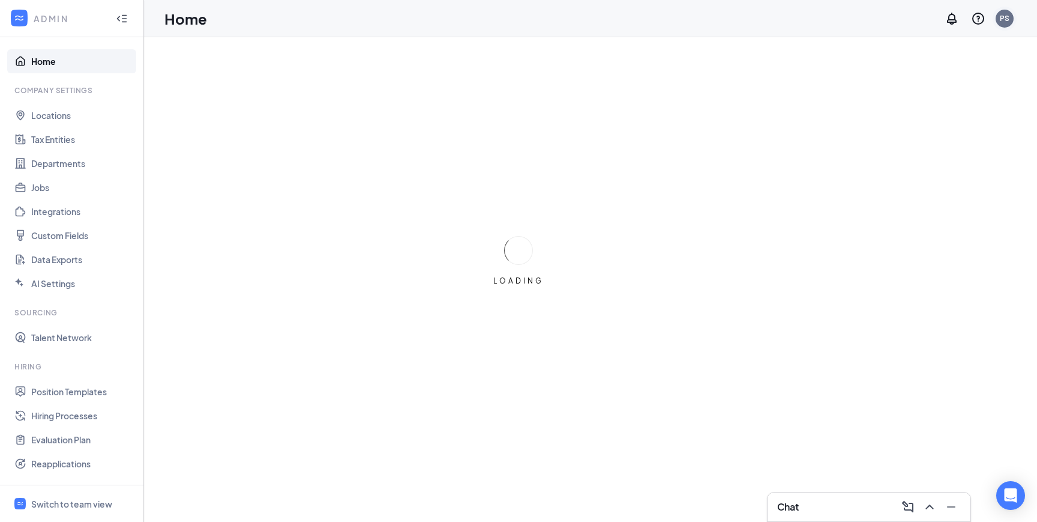
click at [1011, 14] on div "PS" at bounding box center [1005, 19] width 18 height 18
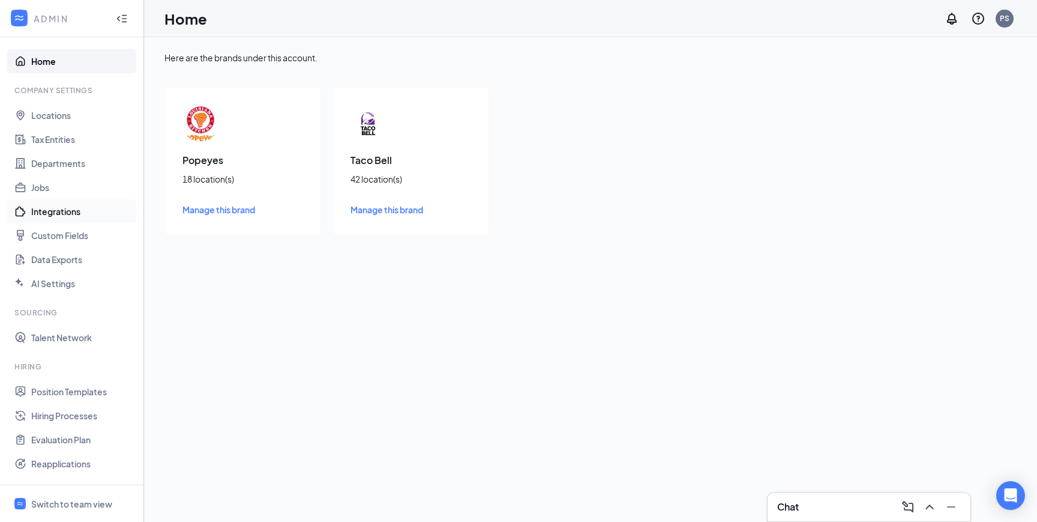
click at [74, 205] on link "Integrations" at bounding box center [82, 211] width 103 height 24
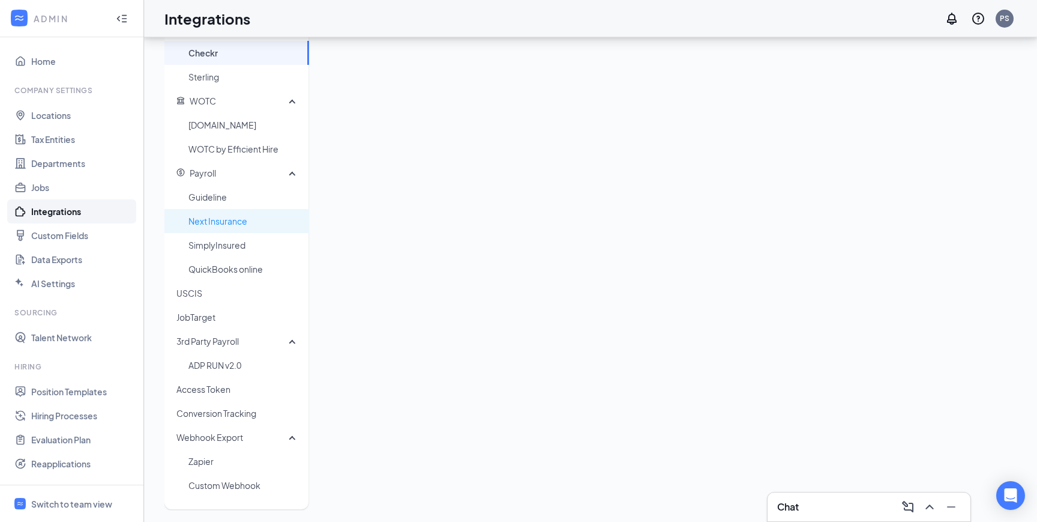
scroll to position [338, 0]
click at [287, 342] on span "3rd Party Payroll" at bounding box center [232, 338] width 112 height 24
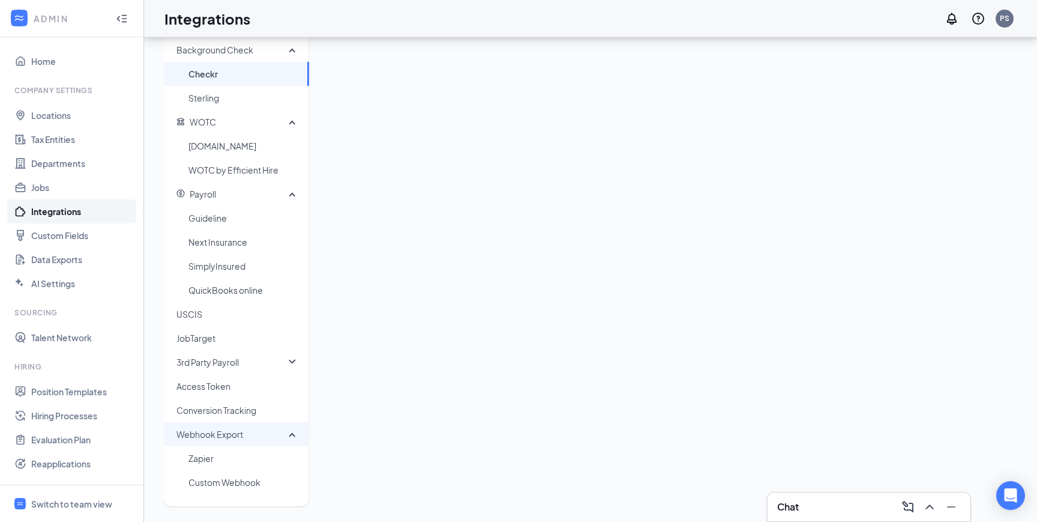
click at [294, 430] on div "Webhook Export" at bounding box center [236, 434] width 145 height 24
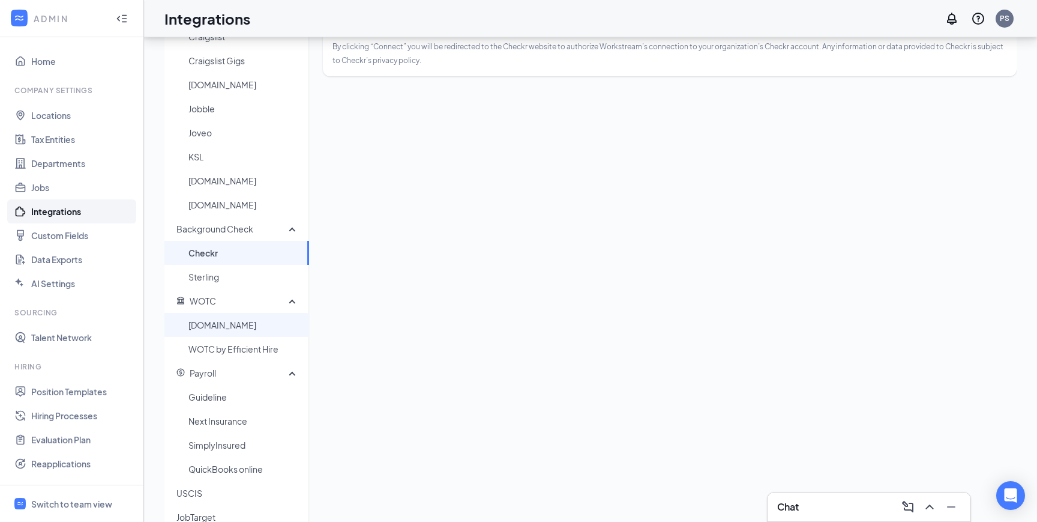
scroll to position [0, 0]
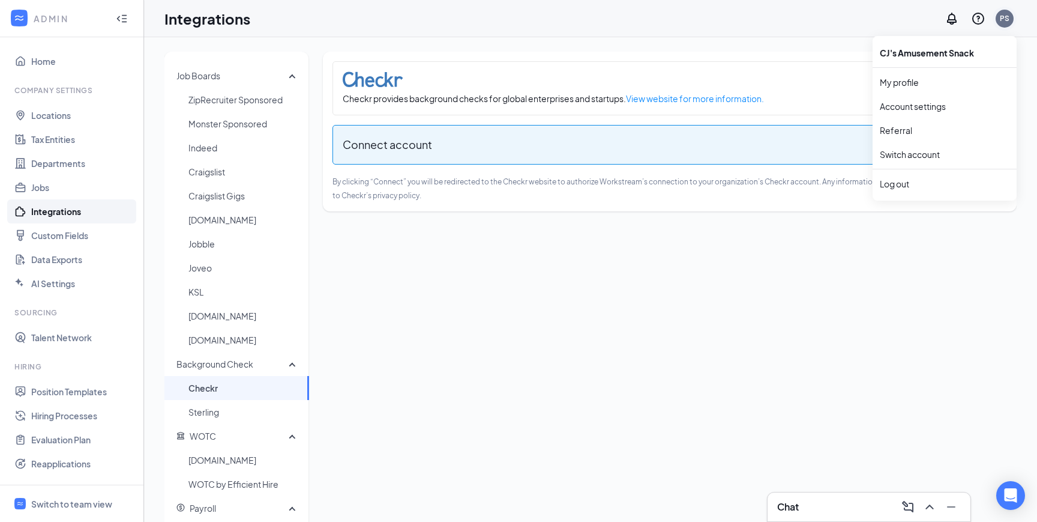
click at [998, 8] on div "PS" at bounding box center [1005, 19] width 24 height 24
click at [913, 109] on link "Account settings" at bounding box center [945, 106] width 130 height 12
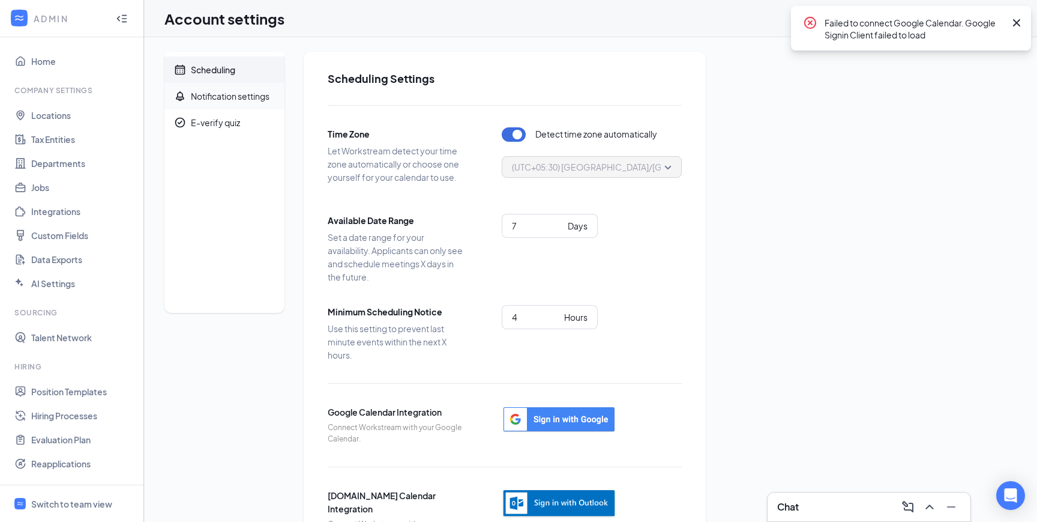
click at [223, 103] on span "Notification settings" at bounding box center [233, 96] width 84 height 26
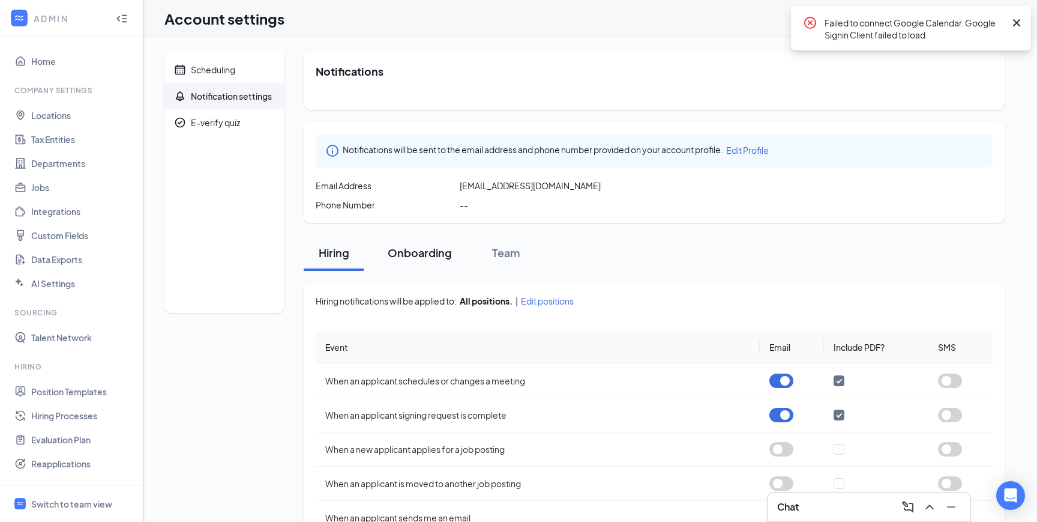
click at [422, 247] on div "Onboarding" at bounding box center [420, 252] width 64 height 15
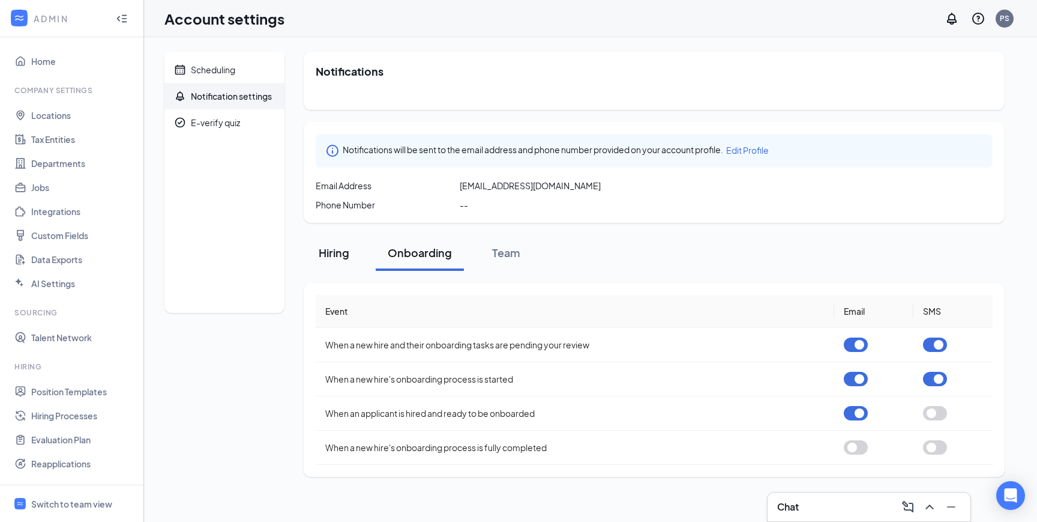
click at [355, 244] on button "Hiring" at bounding box center [334, 253] width 60 height 36
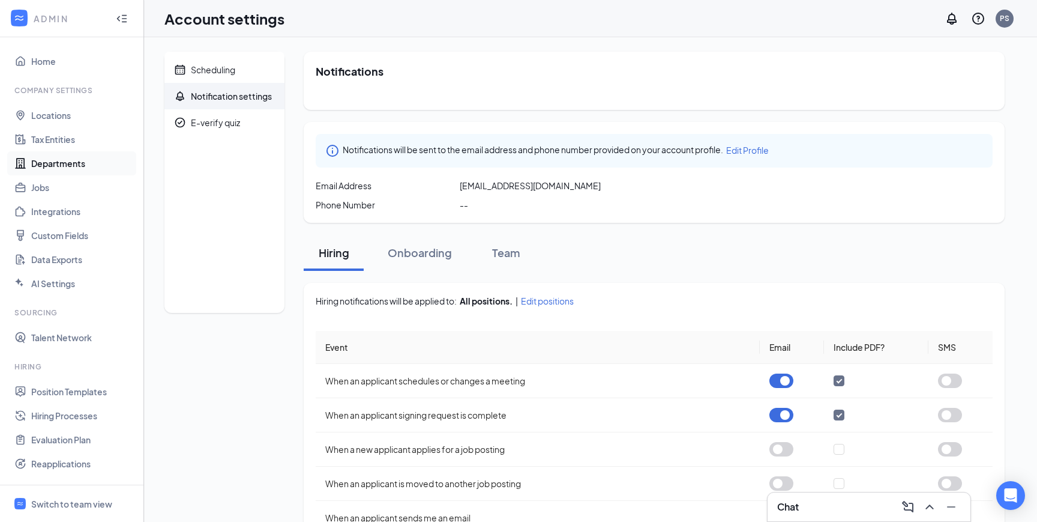
click at [71, 161] on link "Departments" at bounding box center [82, 163] width 103 height 24
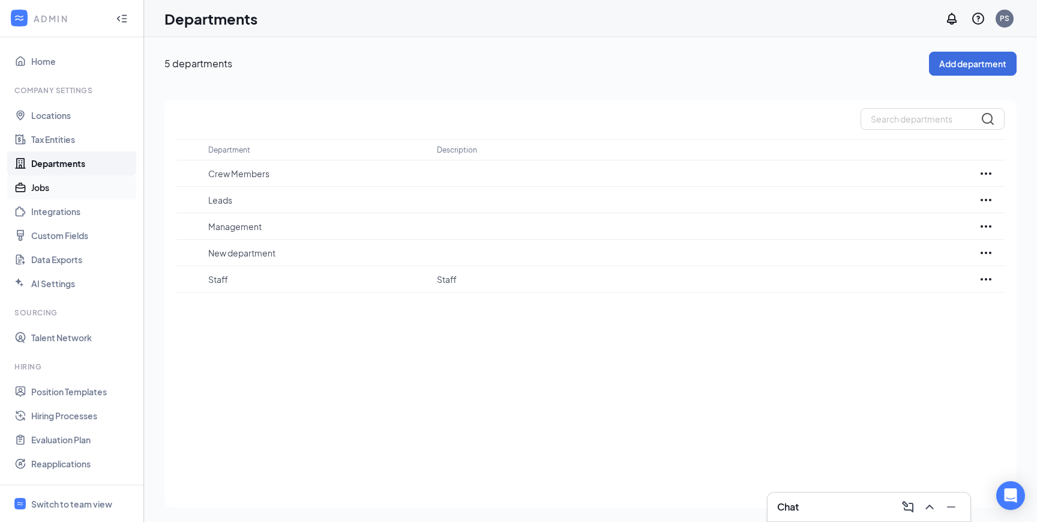
click at [38, 195] on link "Jobs" at bounding box center [82, 187] width 103 height 24
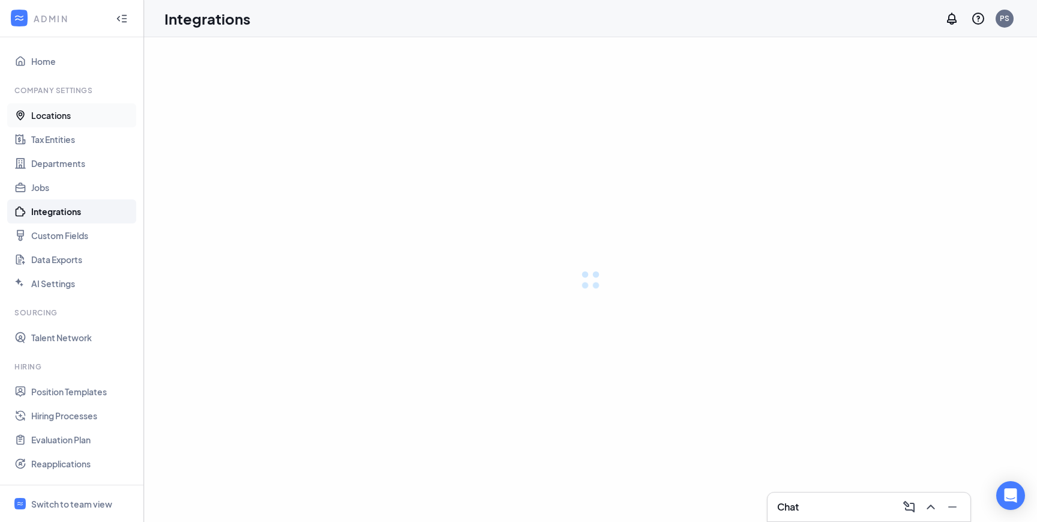
click at [89, 112] on link "Locations" at bounding box center [82, 115] width 103 height 24
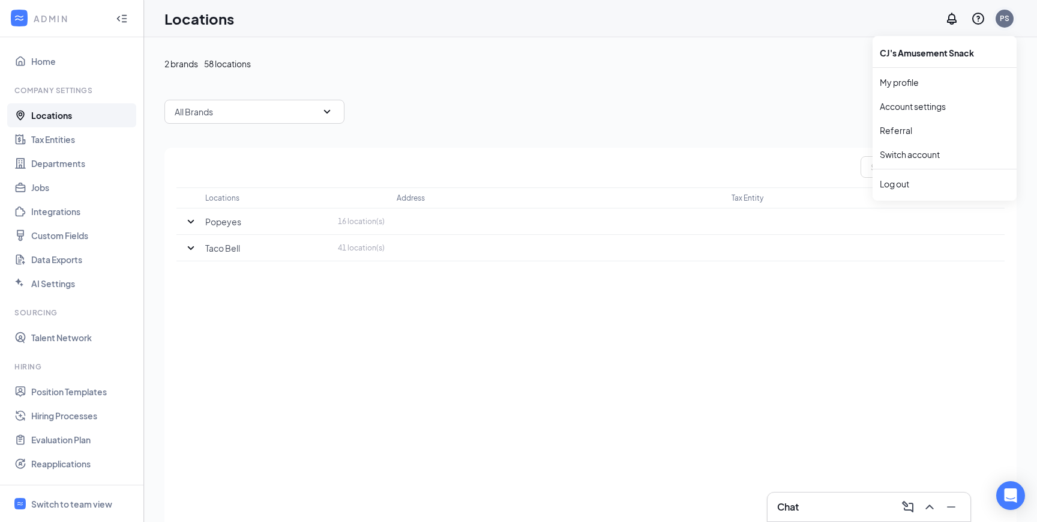
click at [1001, 14] on div "PS" at bounding box center [1005, 18] width 10 height 10
click at [912, 184] on div "Log out" at bounding box center [945, 184] width 130 height 12
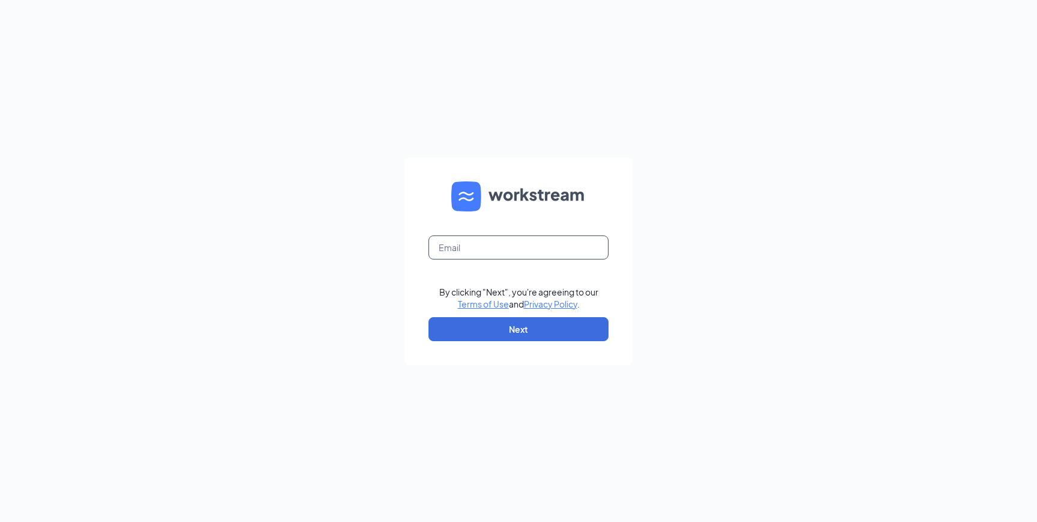
click at [489, 247] on input "text" at bounding box center [519, 247] width 180 height 24
type input "[EMAIL_ADDRESS][DOMAIN_NAME]"
click at [501, 329] on button "Next" at bounding box center [519, 329] width 180 height 24
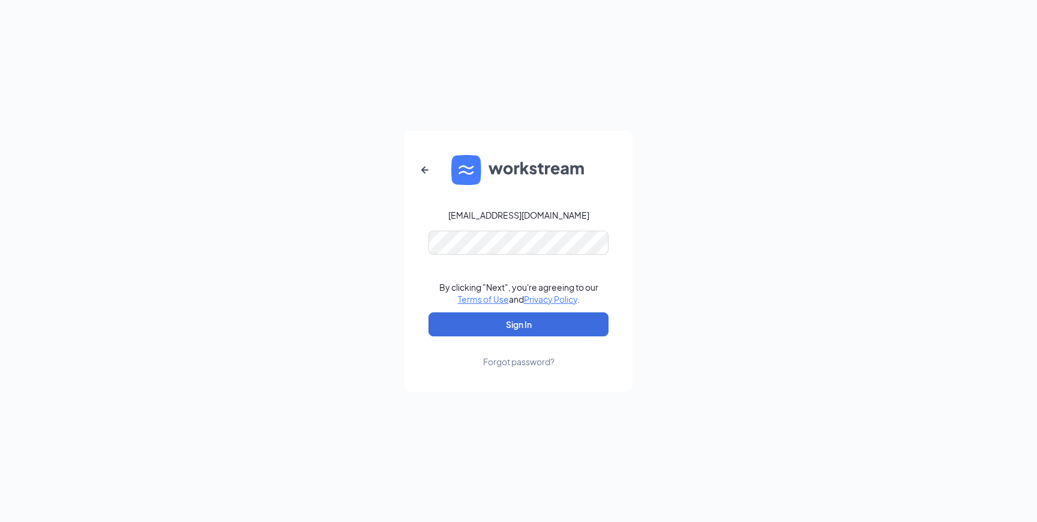
click at [529, 366] on div "Forgot password?" at bounding box center [518, 361] width 71 height 12
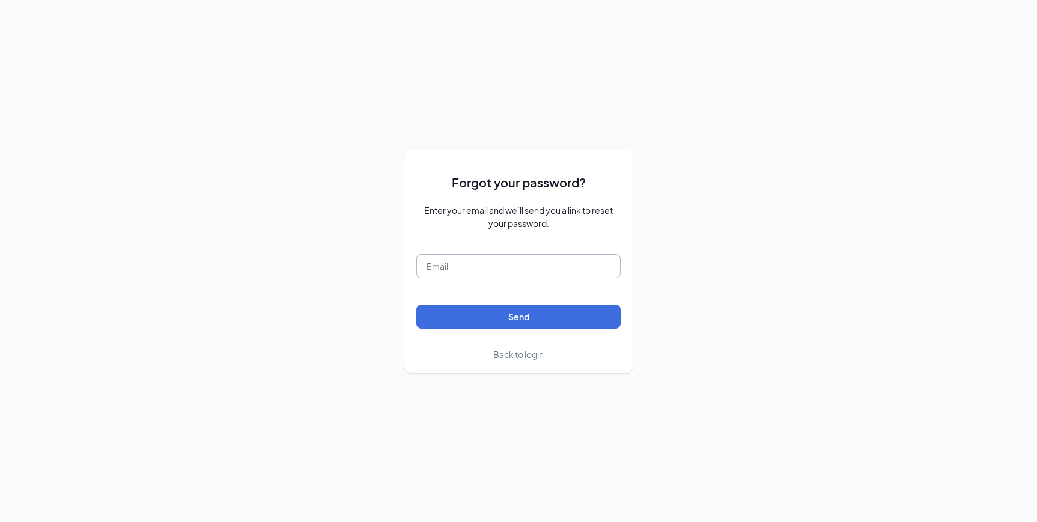
click at [526, 266] on input "text" at bounding box center [519, 266] width 204 height 24
click at [432, 355] on div "Back to login" at bounding box center [519, 354] width 204 height 13
click at [504, 349] on span "Back to login" at bounding box center [518, 354] width 50 height 11
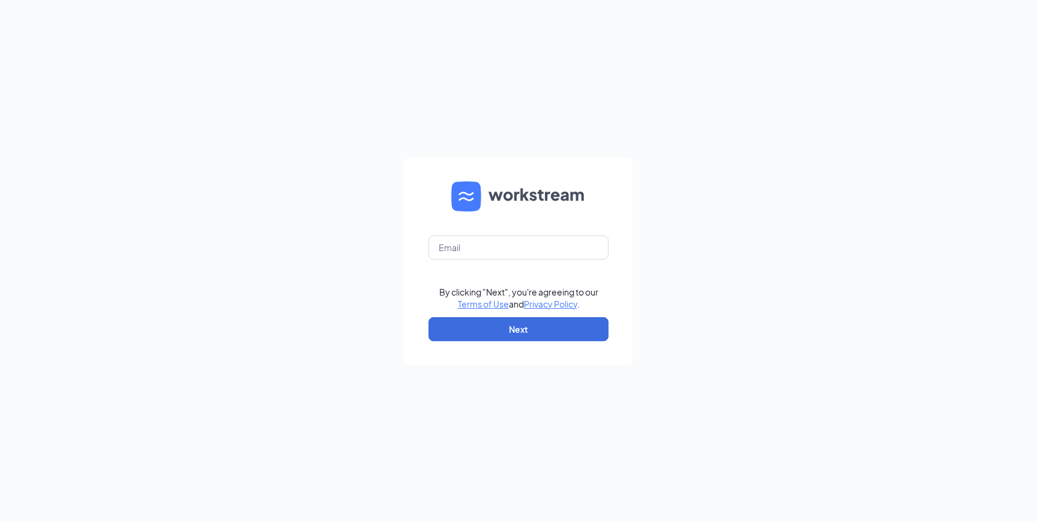
click at [504, 234] on form "By clicking "Next", you're agreeing to our Terms of Use and Privacy Policy . Ne…" at bounding box center [519, 261] width 228 height 208
